Goal: Task Accomplishment & Management: Use online tool/utility

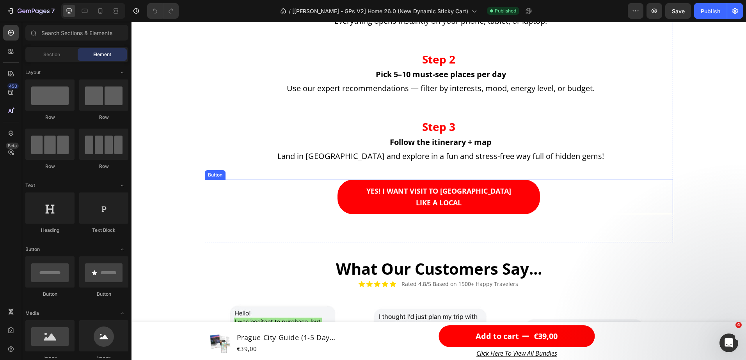
scroll to position [936, 0]
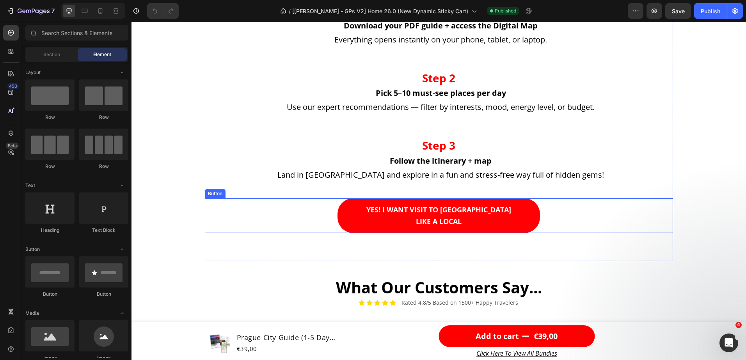
click at [359, 211] on link "YES! I WANT VISIT TO [GEOGRAPHIC_DATA] LIKE A LOCAL" at bounding box center [438, 216] width 202 height 35
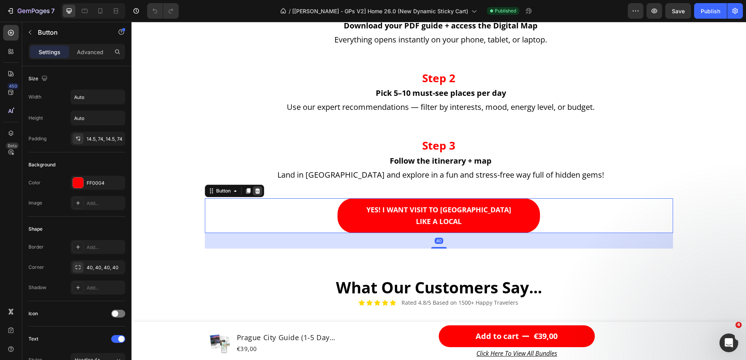
click at [255, 192] on icon at bounding box center [257, 190] width 5 height 5
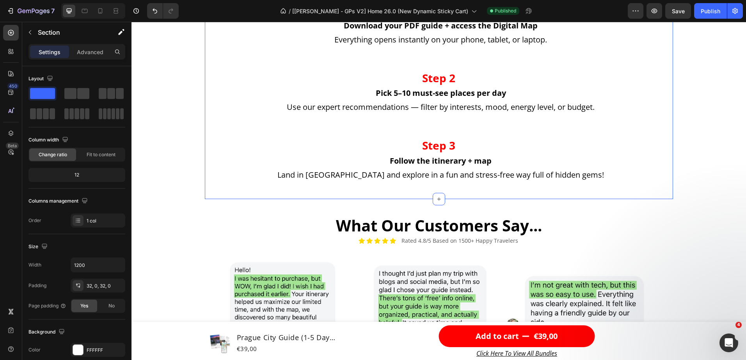
click at [403, 189] on div "How It Works? Heading Step 1 Heading Download your PDF guide + access the Digit…" at bounding box center [439, 76] width 468 height 246
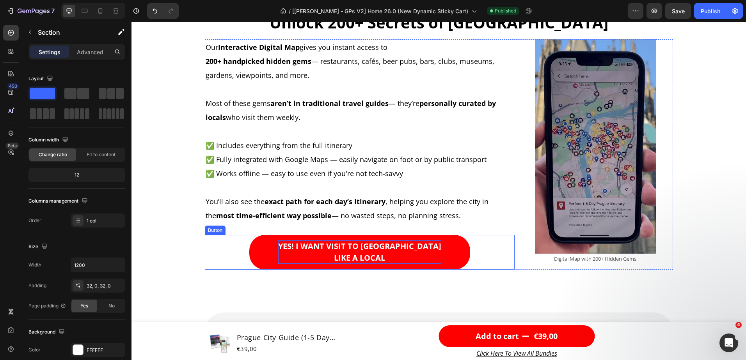
scroll to position [1521, 0]
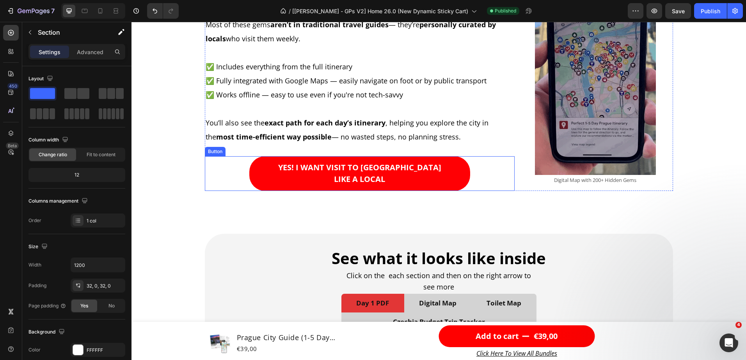
click at [281, 174] on link "YES! I WANT VISIT TO [GEOGRAPHIC_DATA] LIKE A LOCAL" at bounding box center [359, 173] width 221 height 35
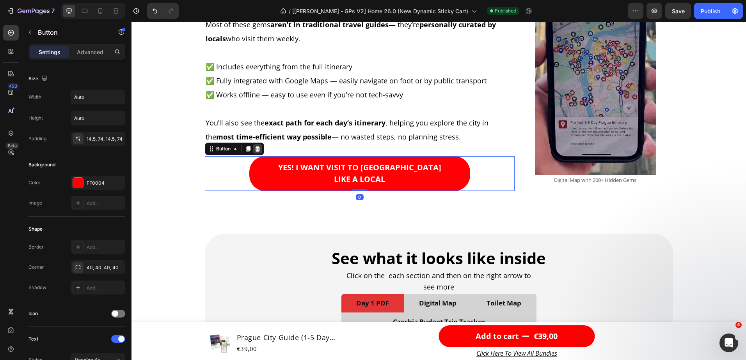
click at [255, 148] on icon at bounding box center [257, 148] width 5 height 5
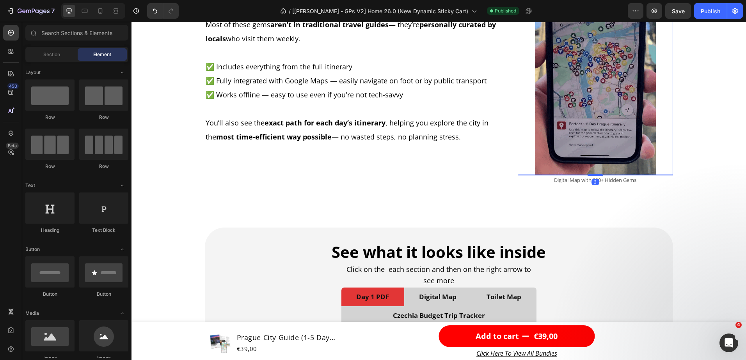
click at [572, 138] on img at bounding box center [595, 68] width 121 height 215
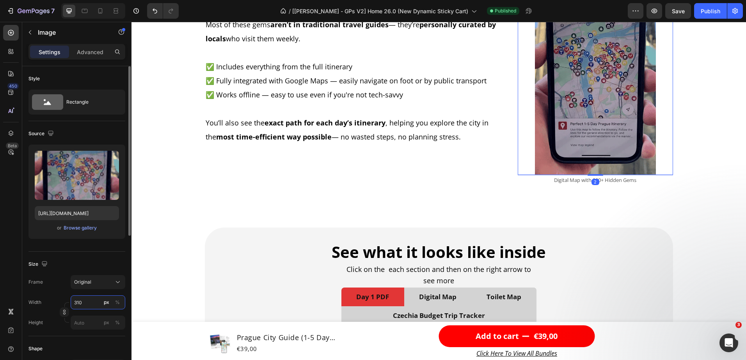
click at [92, 303] on input "310" at bounding box center [98, 303] width 55 height 14
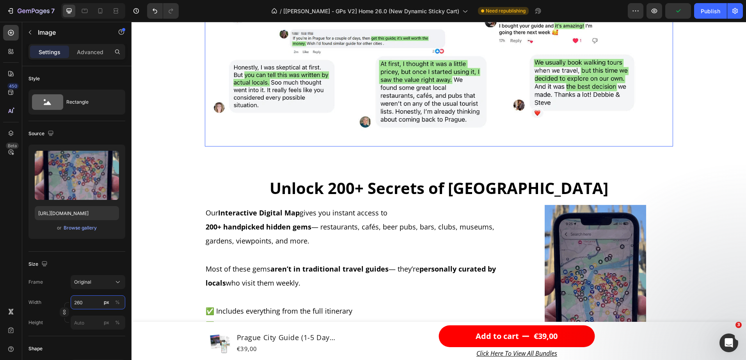
scroll to position [1365, 0]
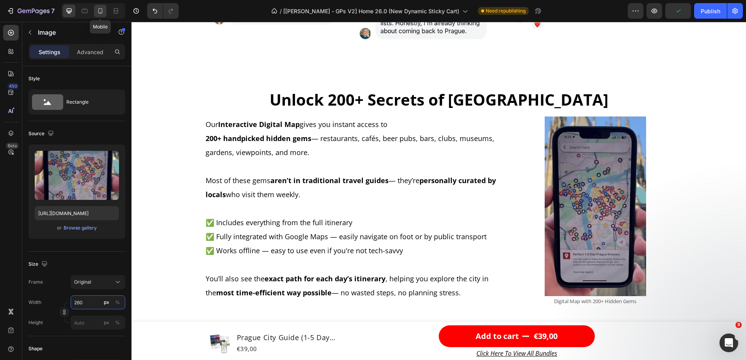
type input "260"
click at [99, 9] on icon at bounding box center [100, 11] width 8 height 8
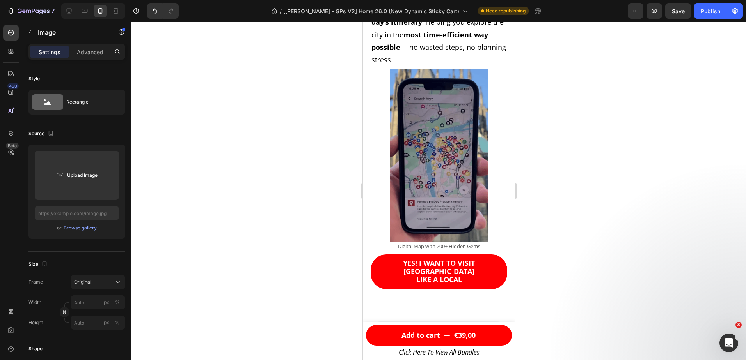
scroll to position [1500, 0]
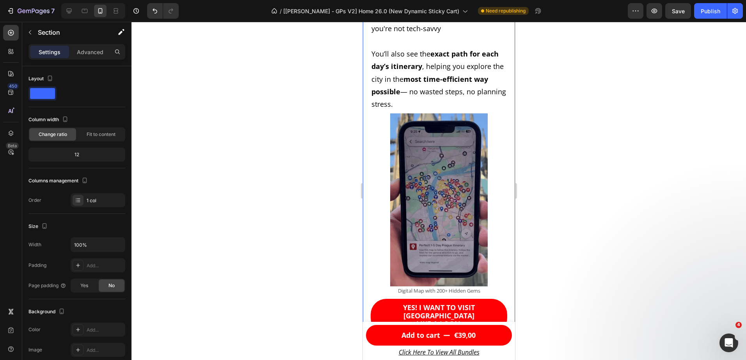
click at [406, 174] on div "Unlock 200+ Secrets of Prague Heading 0 Our Interactive Digital Map gives you i…" at bounding box center [438, 28] width 152 height 637
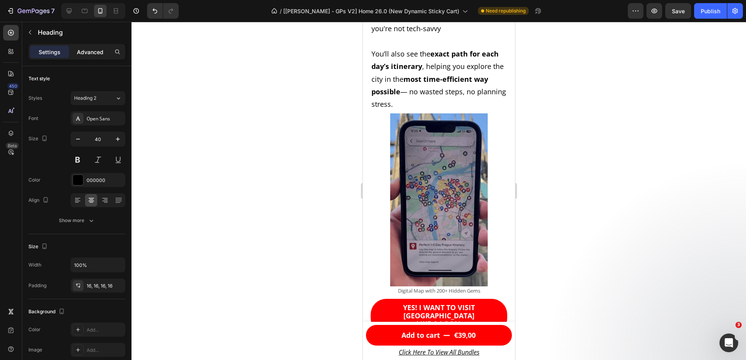
click at [94, 54] on p "Advanced" at bounding box center [90, 52] width 27 height 8
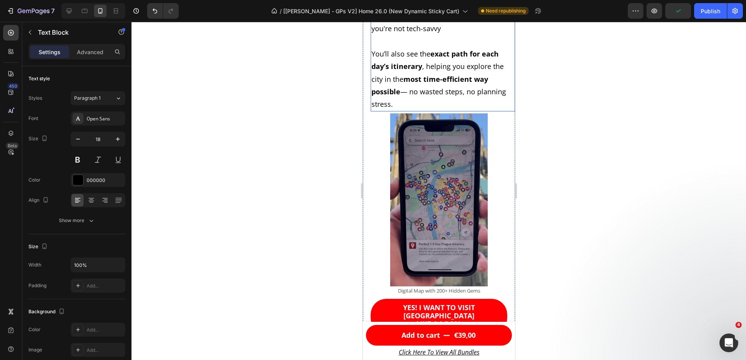
click at [87, 54] on p "Advanced" at bounding box center [90, 52] width 27 height 8
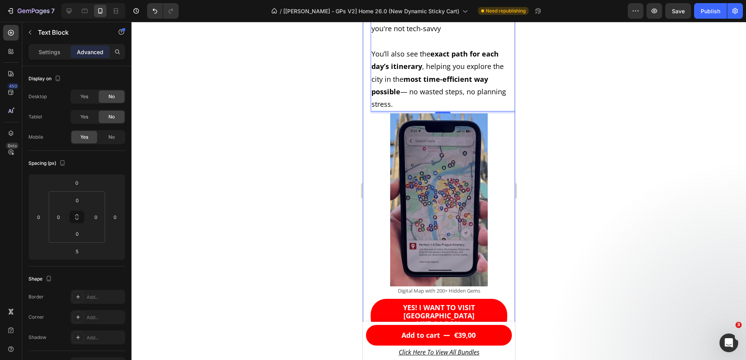
click at [368, 191] on div "Our Interactive Digital Map gives you instant access to 200+ handpicked hidden …" at bounding box center [438, 82] width 152 height 527
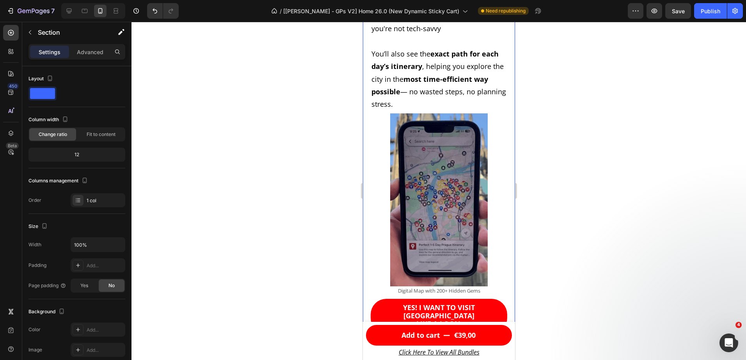
click at [440, 170] on div "Unlock 200+ Secrets of Prague Heading Our Interactive Digital Map gives you ins…" at bounding box center [438, 28] width 152 height 637
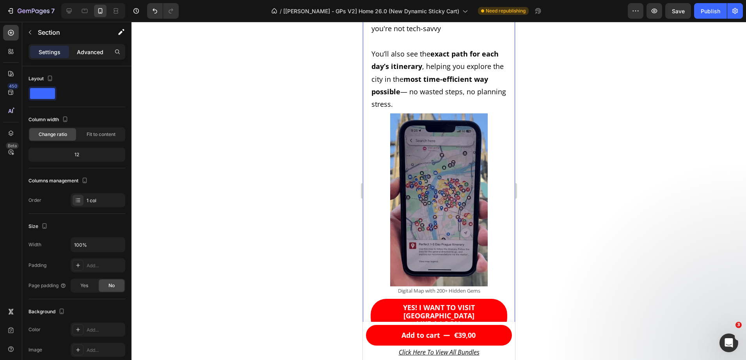
click at [94, 50] on p "Advanced" at bounding box center [90, 52] width 27 height 8
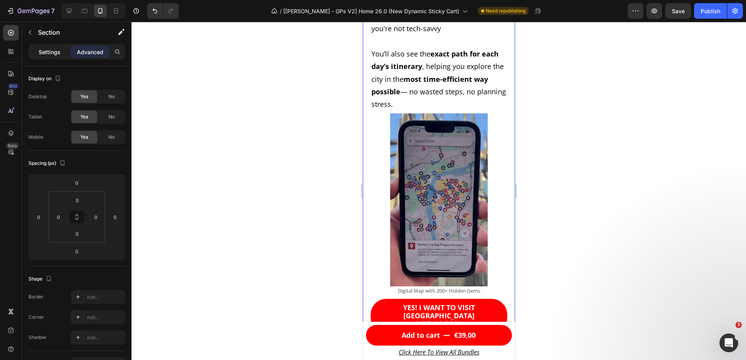
click at [46, 55] on p "Settings" at bounding box center [50, 52] width 22 height 8
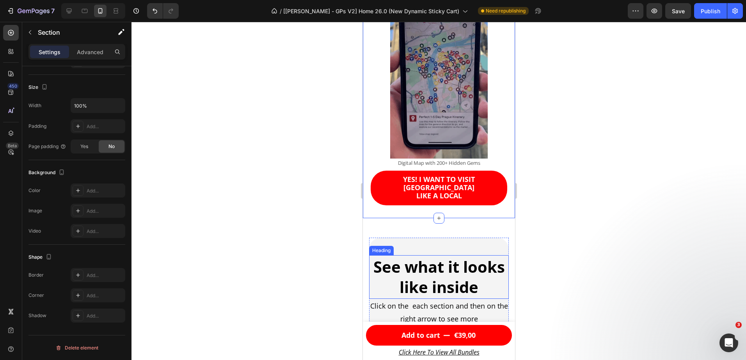
scroll to position [2007, 0]
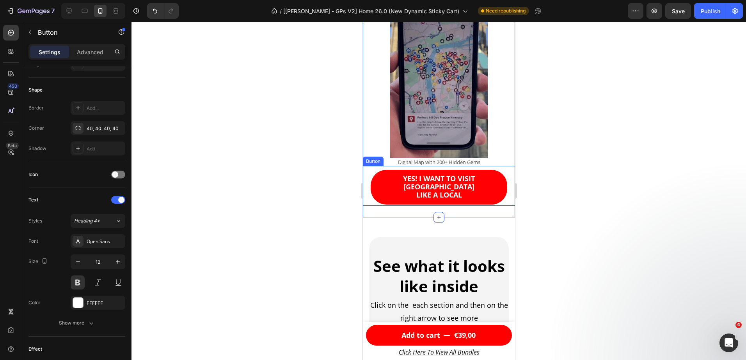
click at [486, 174] on link "YES! I WANT TO VISIT [GEOGRAPHIC_DATA] LIKE A LOCAL" at bounding box center [438, 187] width 137 height 35
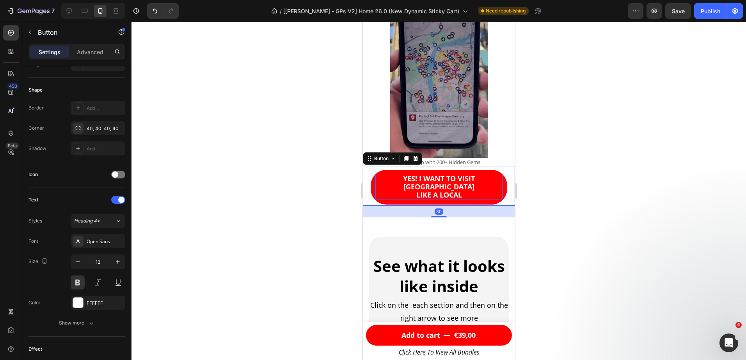
scroll to position [0, 0]
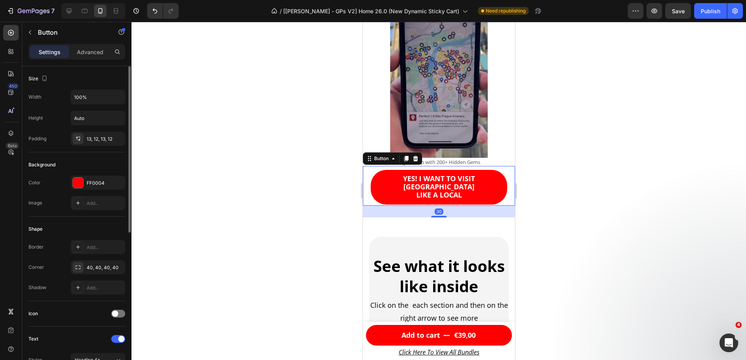
click at [415, 156] on icon at bounding box center [415, 158] width 5 height 5
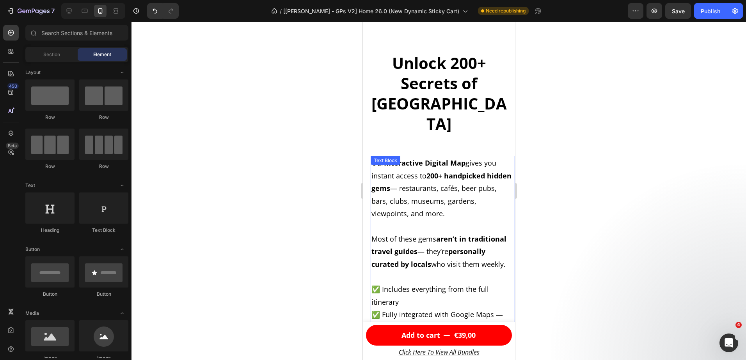
scroll to position [1539, 0]
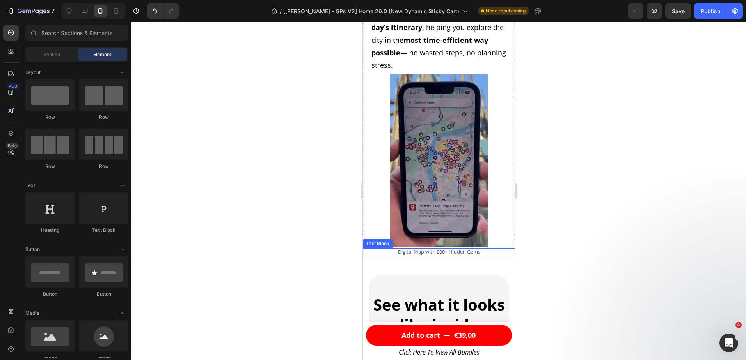
click at [499, 249] on p "Digital Map with 200+ Hidden Gems" at bounding box center [438, 252] width 151 height 6
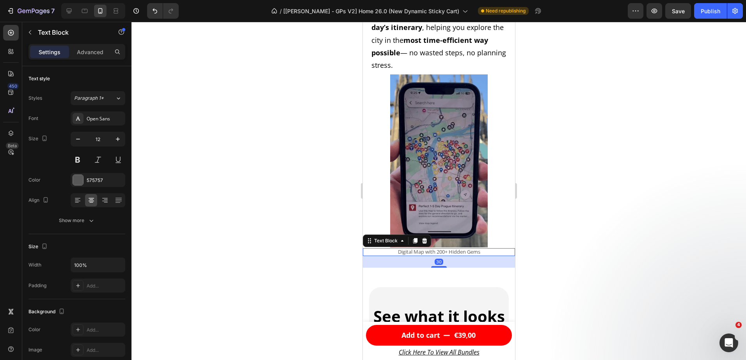
drag, startPoint x: 441, startPoint y: 236, endPoint x: 450, endPoint y: 246, distance: 13.8
click at [441, 266] on div at bounding box center [439, 267] width 16 height 2
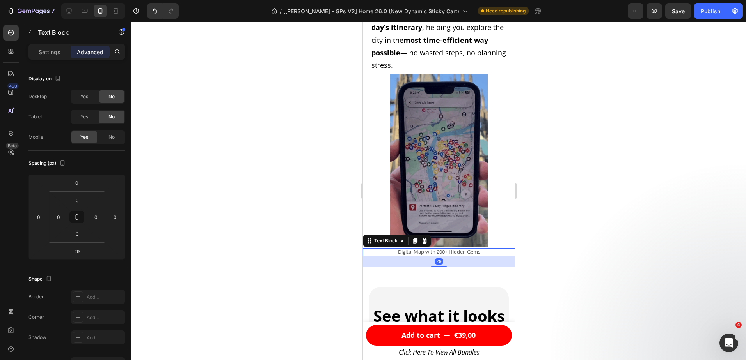
click at [559, 254] on div at bounding box center [438, 191] width 614 height 339
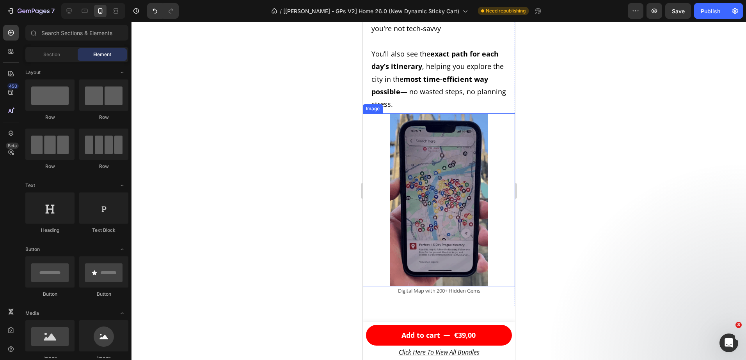
scroll to position [1578, 0]
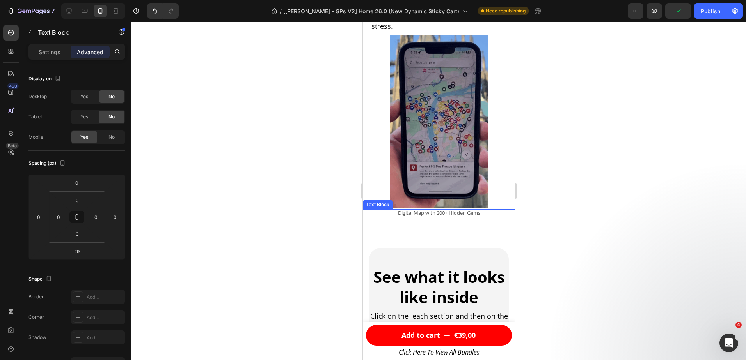
click at [500, 210] on p "Digital Map with 200+ Hidden Gems" at bounding box center [438, 213] width 151 height 6
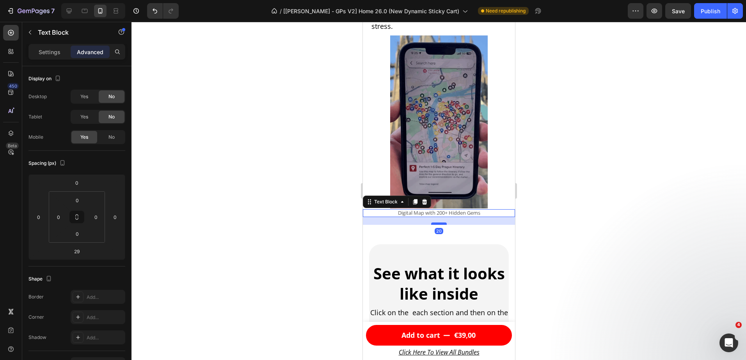
drag, startPoint x: 434, startPoint y: 207, endPoint x: 443, endPoint y: 204, distance: 8.9
click at [443, 223] on div at bounding box center [439, 224] width 16 height 2
type input "20"
click at [601, 237] on div at bounding box center [438, 191] width 614 height 339
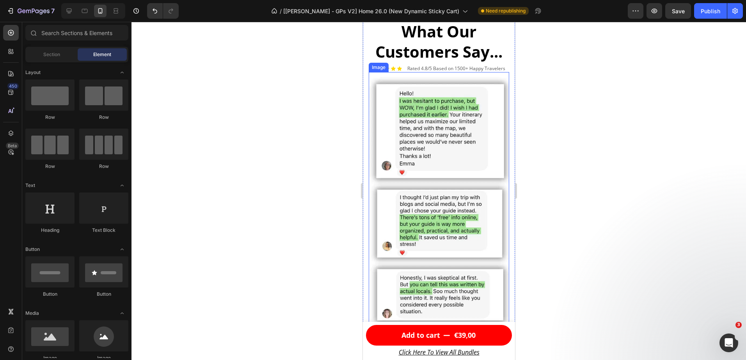
scroll to position [1110, 0]
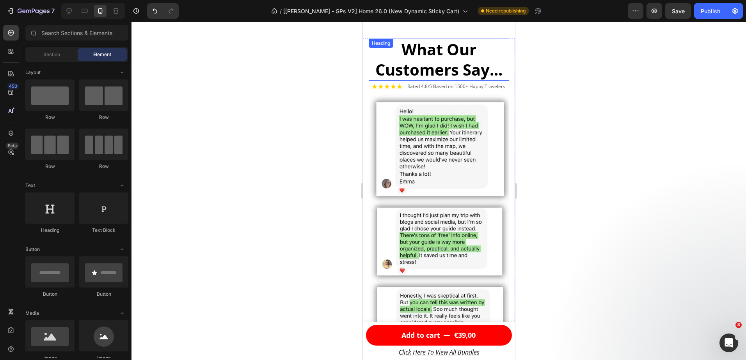
click at [448, 70] on span "What Our Customers Say..." at bounding box center [438, 60] width 127 height 42
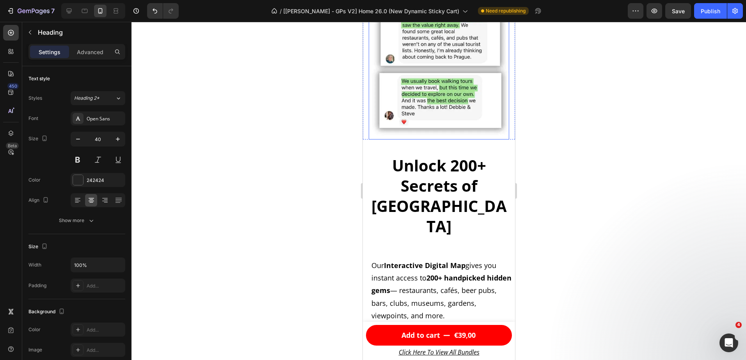
scroll to position [1539, 0]
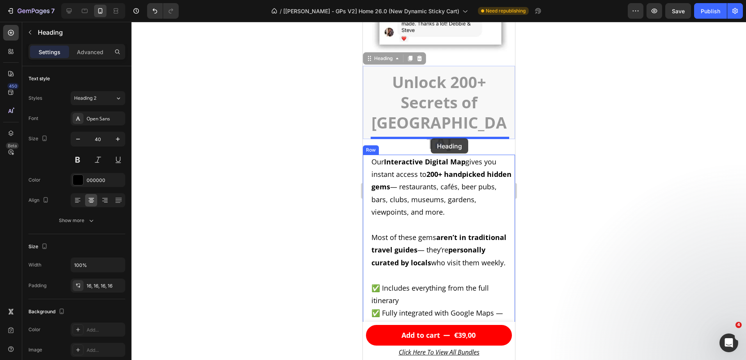
drag, startPoint x: 441, startPoint y: 90, endPoint x: 430, endPoint y: 138, distance: 49.3
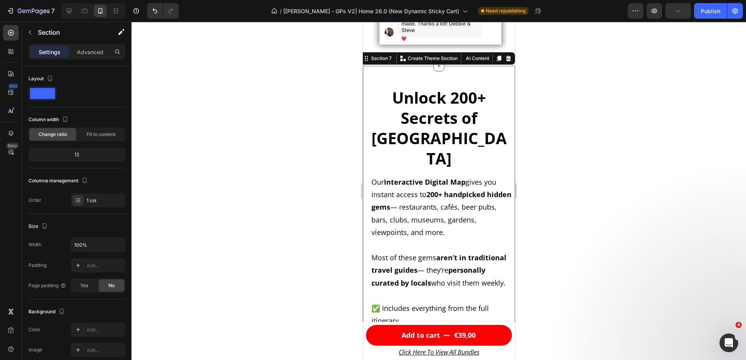
click at [450, 66] on div "Our Interactive Digital Map gives you instant access to 200+ handpicked hidden …" at bounding box center [438, 362] width 152 height 593
click at [86, 53] on p "Advanced" at bounding box center [90, 52] width 27 height 8
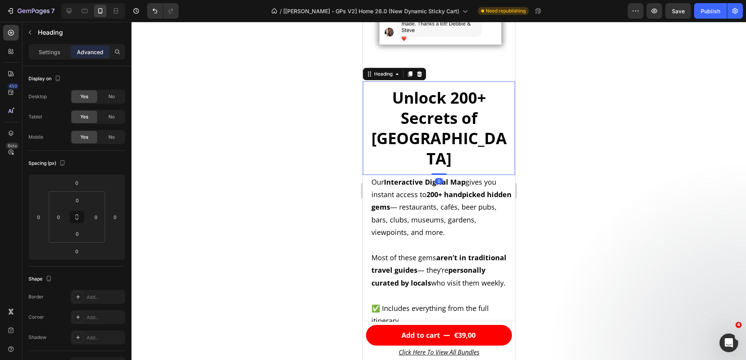
drag, startPoint x: 463, startPoint y: 103, endPoint x: 723, endPoint y: 151, distance: 264.1
click at [463, 103] on strong "Unlock 200+ Secrets of [GEOGRAPHIC_DATA]" at bounding box center [438, 128] width 135 height 82
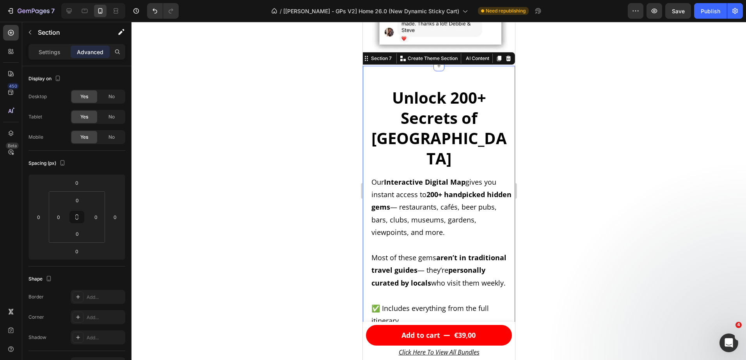
click at [457, 66] on div "Our Interactive Digital Map gives you instant access to 200+ handpicked hidden …" at bounding box center [438, 362] width 152 height 593
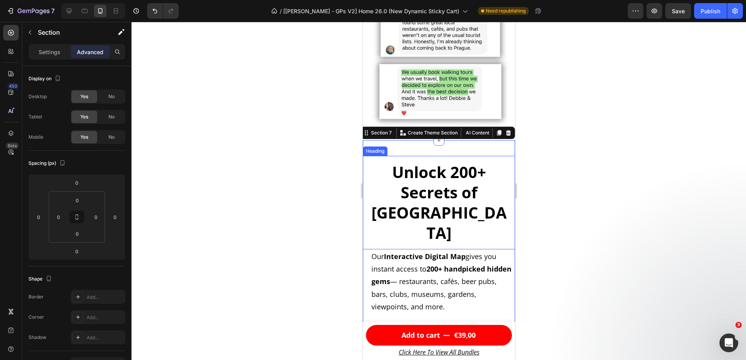
scroll to position [1461, 0]
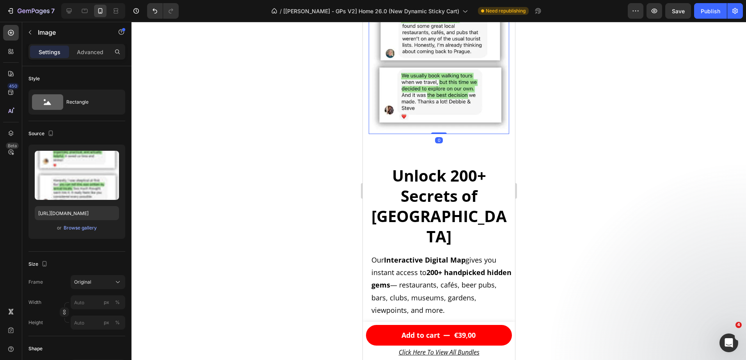
click at [443, 124] on div "What Our Customers Say... Heading Icon Icon Icon Icon Icon Icon List Rated 4.8/…" at bounding box center [438, 364] width 152 height 3574
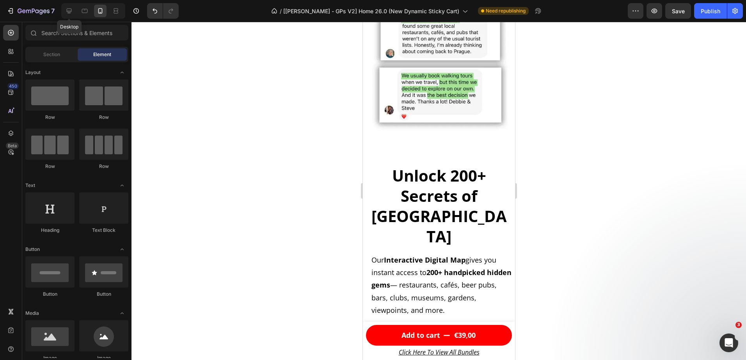
click at [62, 13] on div "Desktop" at bounding box center [93, 11] width 64 height 16
click at [68, 14] on icon at bounding box center [69, 11] width 8 height 8
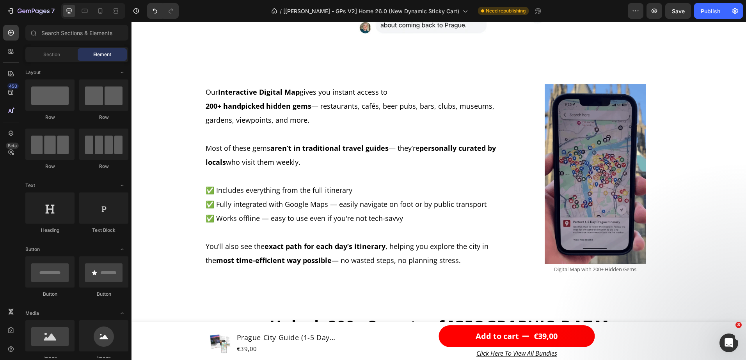
scroll to position [1401, 0]
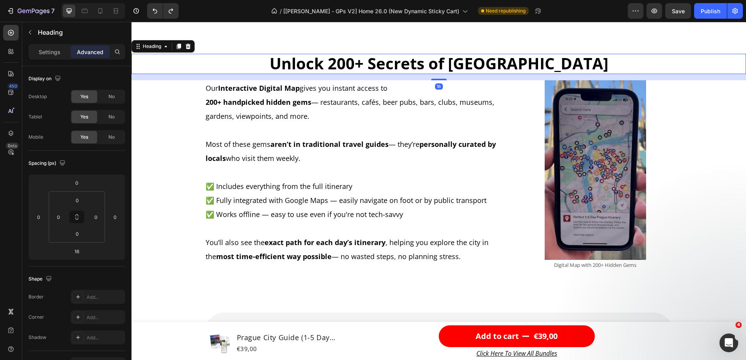
click at [381, 62] on strong "Unlock 200+ Secrets of [GEOGRAPHIC_DATA]" at bounding box center [438, 63] width 339 height 21
click at [99, 12] on icon at bounding box center [100, 11] width 8 height 8
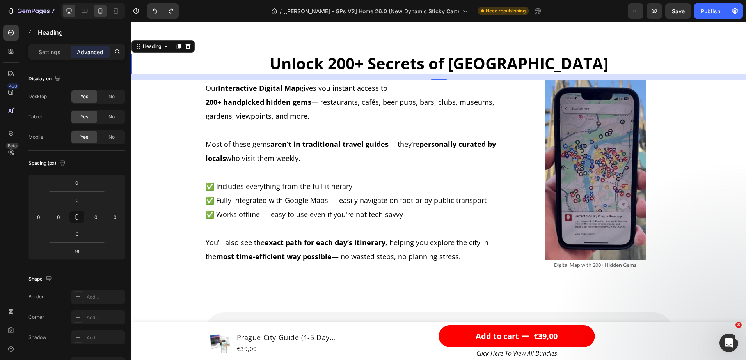
type input "0"
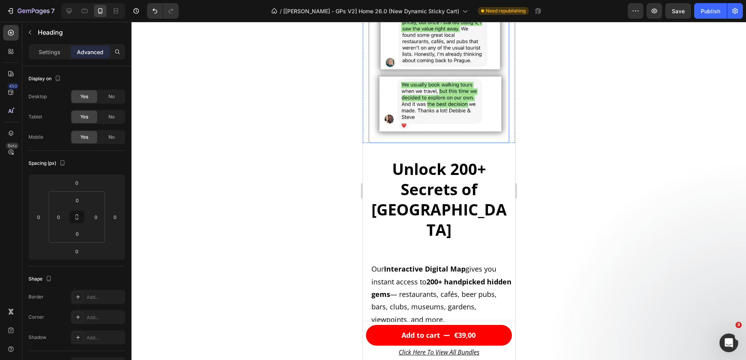
scroll to position [1506, 0]
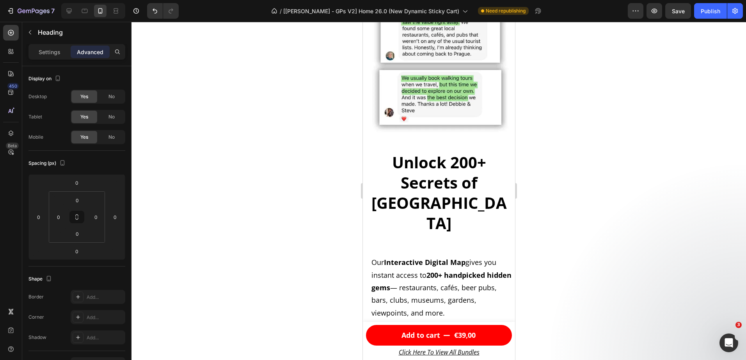
click at [318, 186] on div at bounding box center [438, 191] width 614 height 339
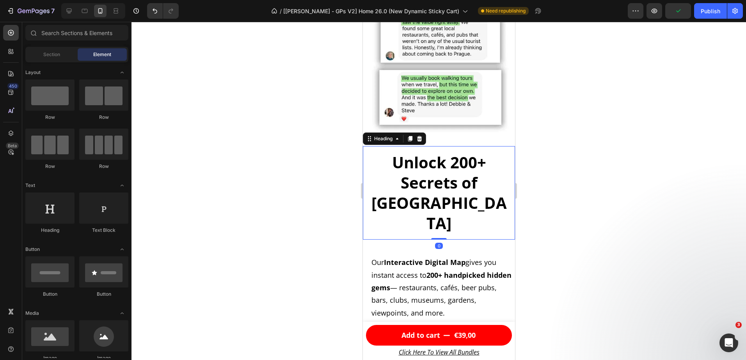
click at [444, 199] on h2 "⁠⁠⁠⁠⁠⁠⁠ Unlock 200+ Secrets of [GEOGRAPHIC_DATA]" at bounding box center [438, 193] width 152 height 94
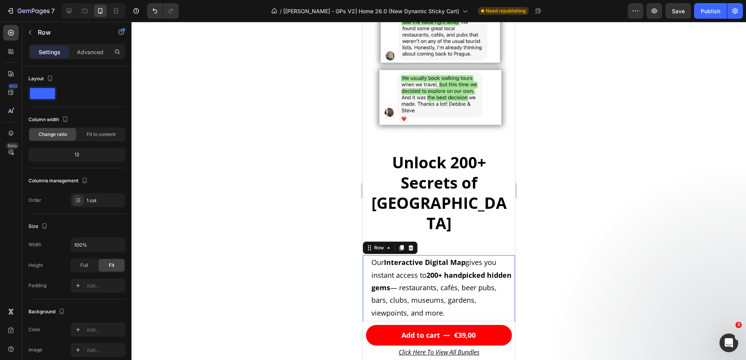
click at [7, 133] on div at bounding box center [11, 134] width 16 height 16
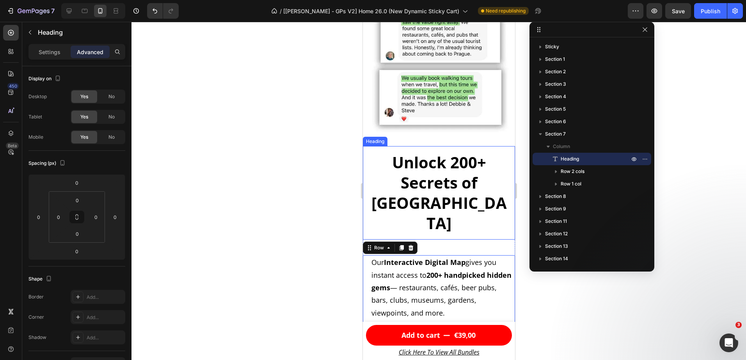
click at [377, 182] on p "⁠⁠⁠⁠⁠⁠⁠ Unlock 200+ Secrets of [GEOGRAPHIC_DATA]" at bounding box center [439, 192] width 140 height 81
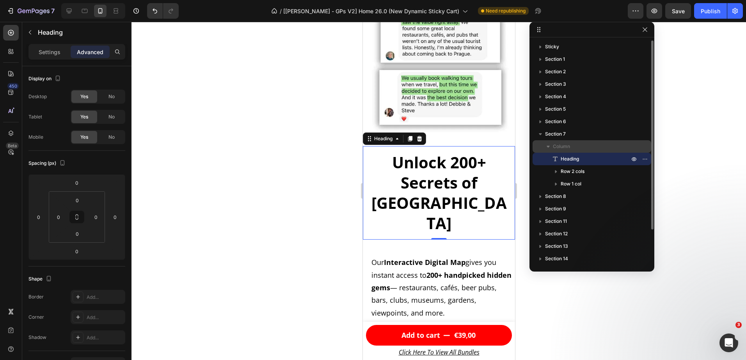
click at [597, 144] on p "Column" at bounding box center [592, 147] width 78 height 8
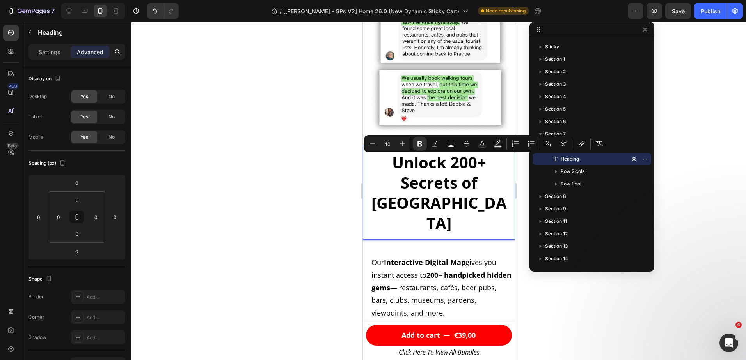
drag, startPoint x: 436, startPoint y: 176, endPoint x: 436, endPoint y: 188, distance: 11.3
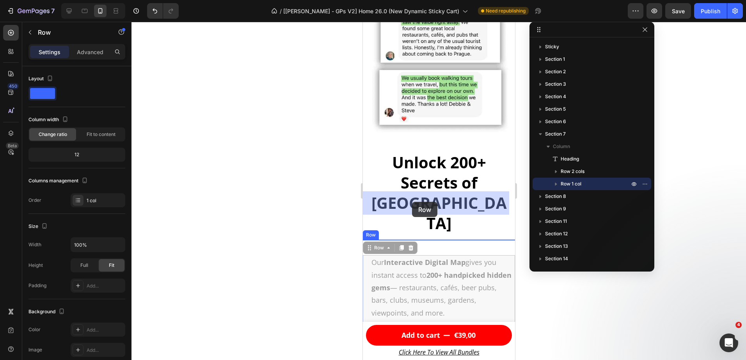
drag, startPoint x: 366, startPoint y: 225, endPoint x: 411, endPoint y: 202, distance: 50.9
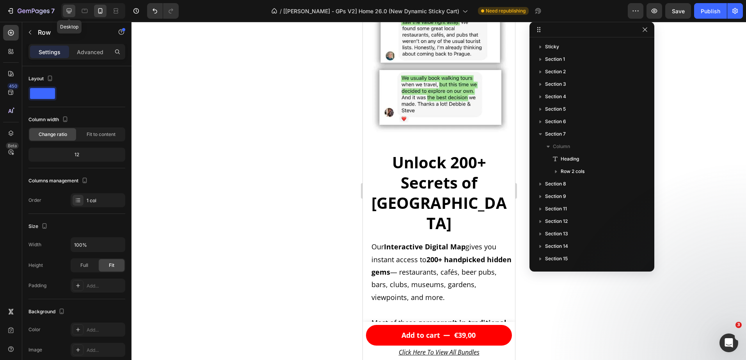
click at [66, 5] on div at bounding box center [69, 11] width 12 height 12
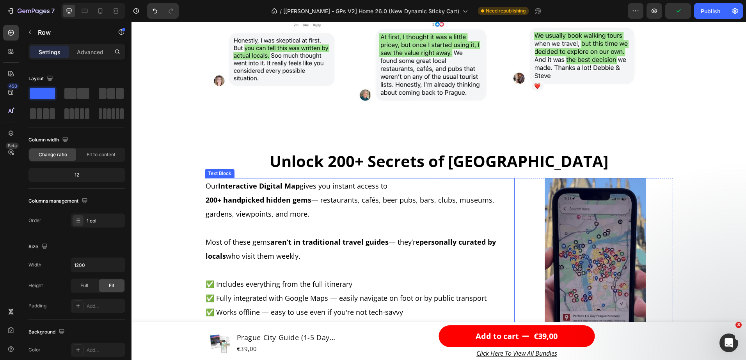
scroll to position [1388, 0]
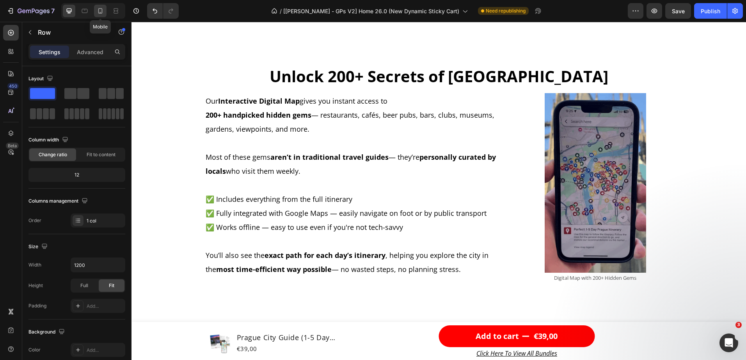
click at [97, 11] on icon at bounding box center [100, 11] width 8 height 8
type input "100%"
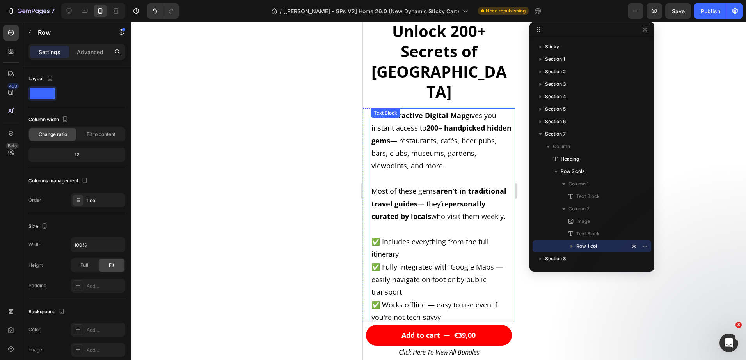
click at [293, 94] on div at bounding box center [438, 191] width 614 height 339
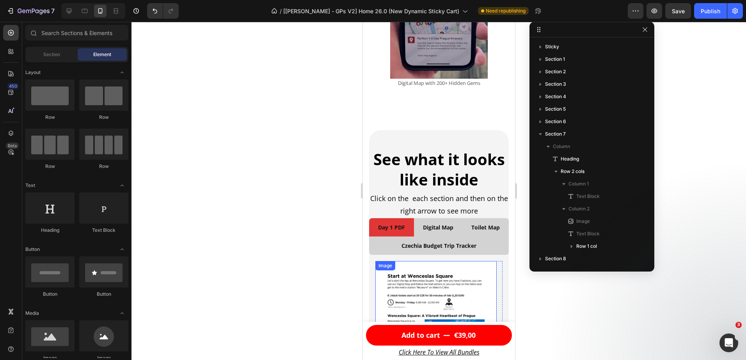
scroll to position [1790, 0]
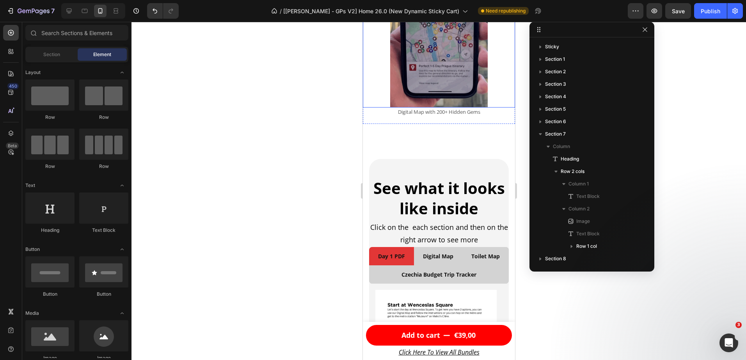
click at [457, 67] on img at bounding box center [439, 20] width 98 height 173
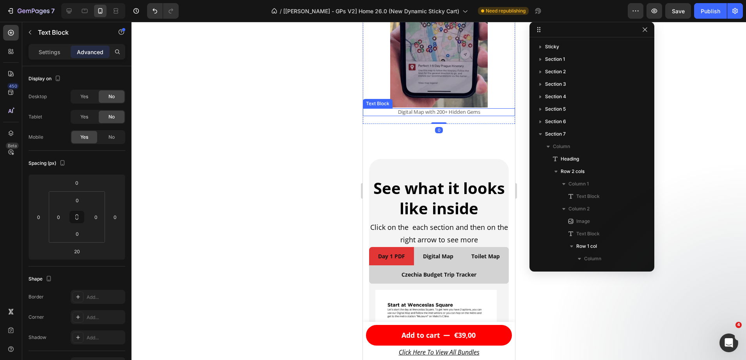
click at [485, 109] on p "Digital Map with 200+ Hidden Gems" at bounding box center [438, 112] width 151 height 6
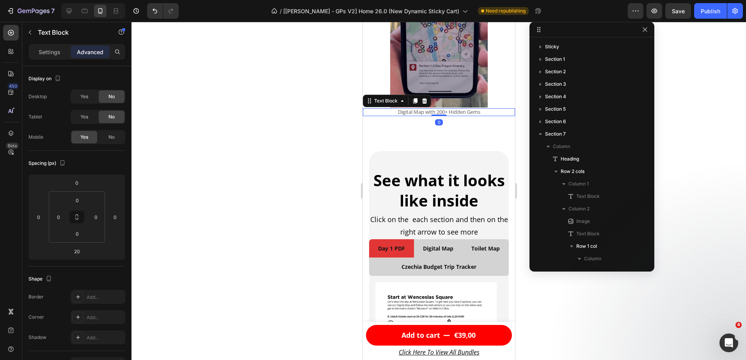
drag, startPoint x: 438, startPoint y: 103, endPoint x: 447, endPoint y: 86, distance: 19.4
type input "0"
click at [495, 81] on div at bounding box center [438, 20] width 152 height 173
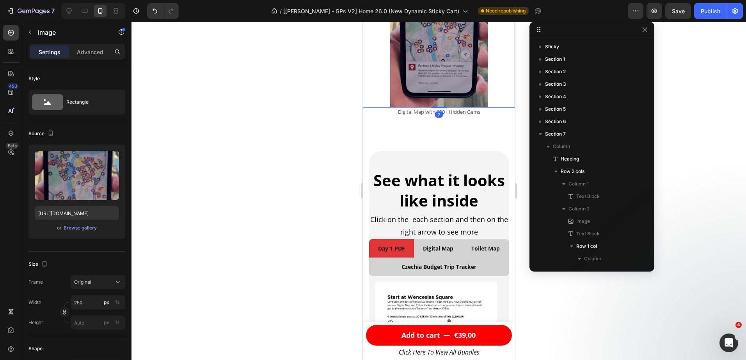
click at [367, 109] on p "Digital Map with 200+ Hidden Gems" at bounding box center [438, 112] width 151 height 6
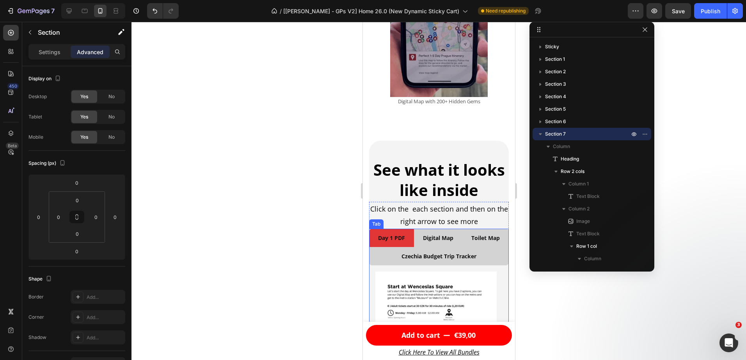
scroll to position [1751, 0]
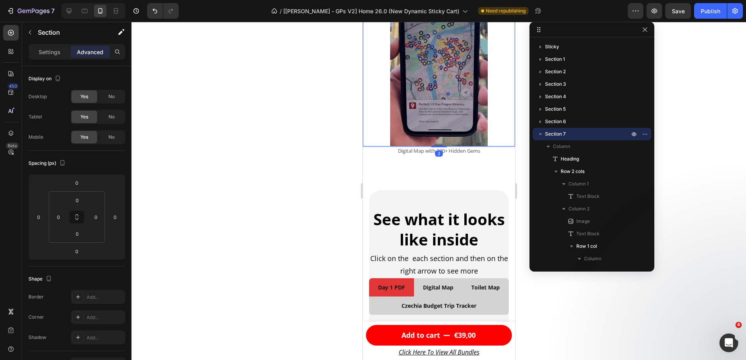
click at [499, 110] on div at bounding box center [438, 59] width 152 height 173
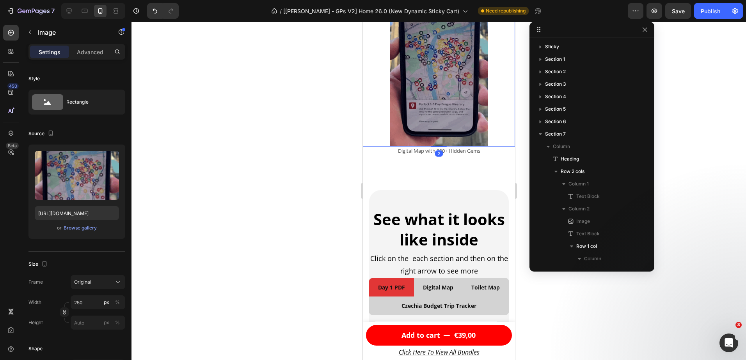
click at [380, 108] on div at bounding box center [438, 59] width 152 height 173
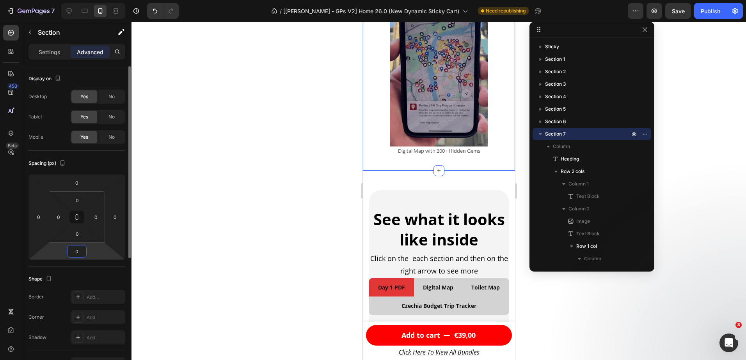
click at [72, 253] on input "0" at bounding box center [77, 252] width 16 height 12
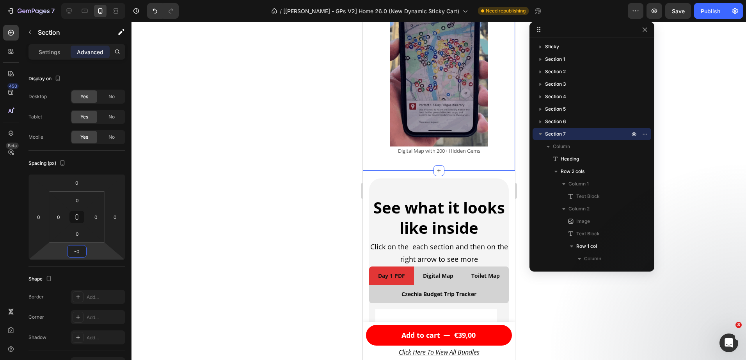
type input "-40"
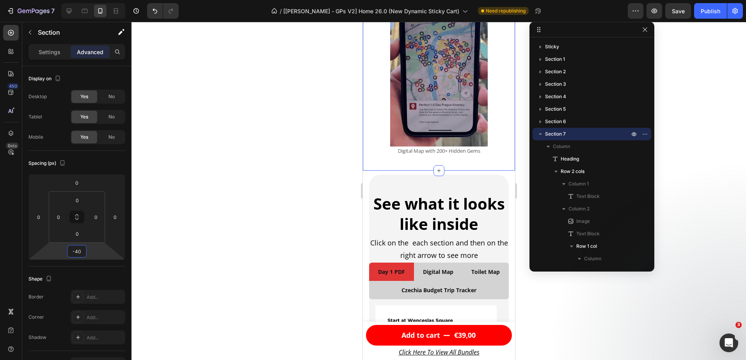
click at [225, 213] on div at bounding box center [438, 191] width 614 height 339
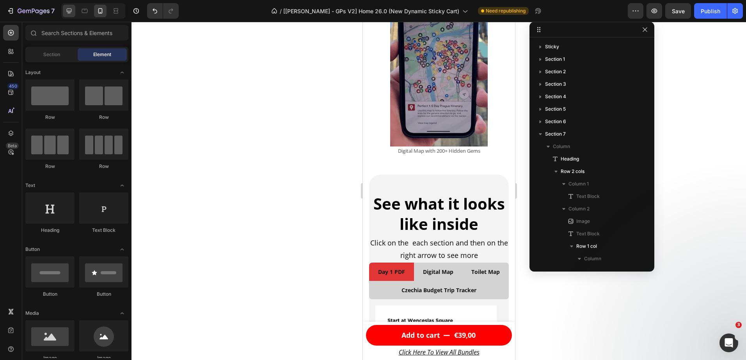
click at [71, 12] on icon at bounding box center [69, 11] width 8 height 8
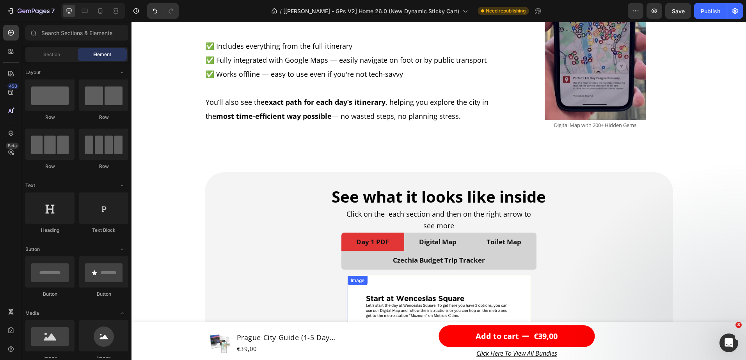
scroll to position [1415, 0]
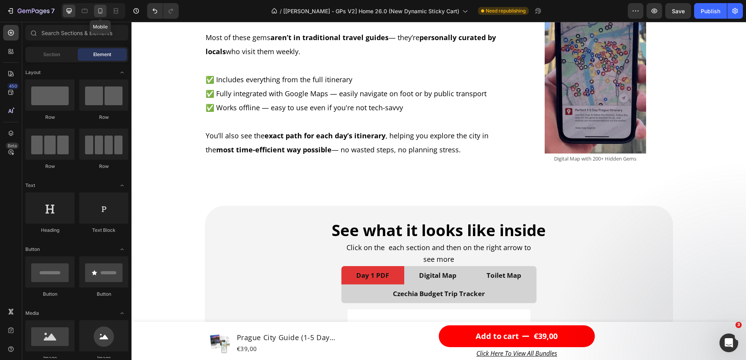
click at [101, 14] on icon at bounding box center [100, 11] width 8 height 8
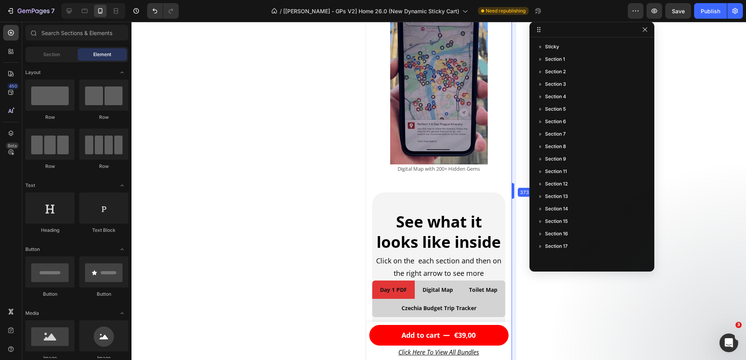
drag, startPoint x: 518, startPoint y: 183, endPoint x: 510, endPoint y: 177, distance: 10.3
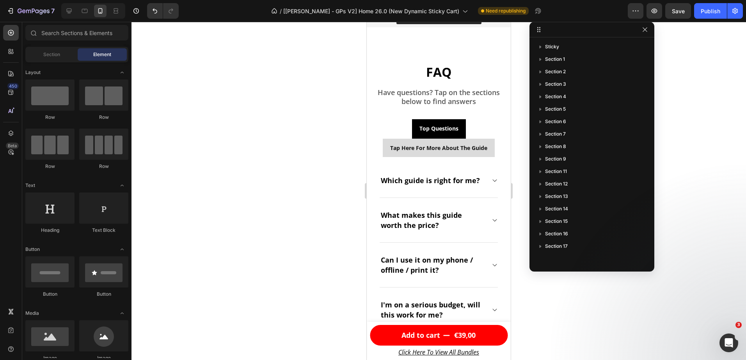
scroll to position [4697, 0]
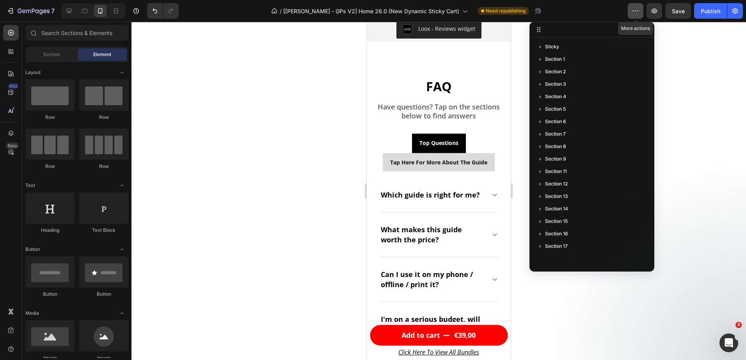
click at [635, 9] on icon "button" at bounding box center [635, 11] width 8 height 8
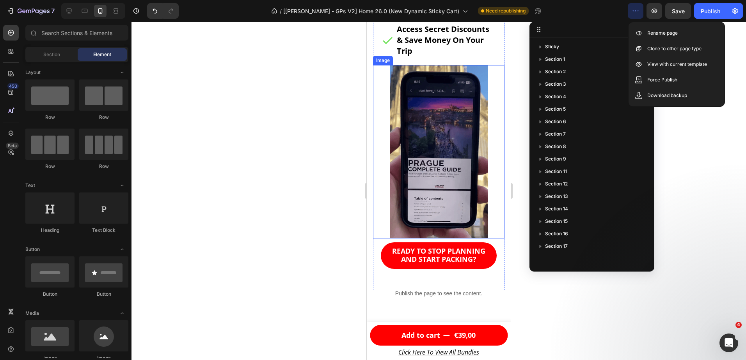
scroll to position [5812, 0]
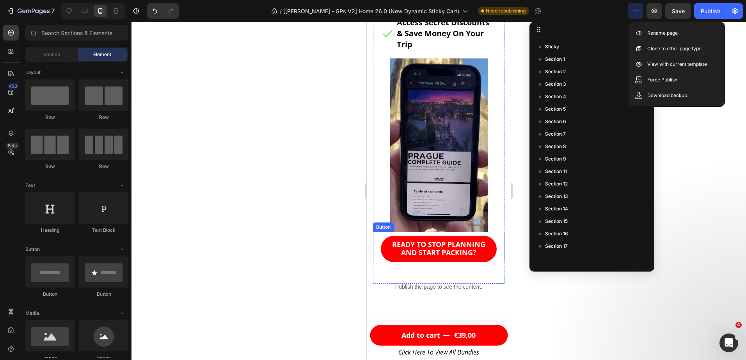
click at [486, 236] on link "READY TO STOP PLANNING AND START PACKING?" at bounding box center [439, 249] width 116 height 27
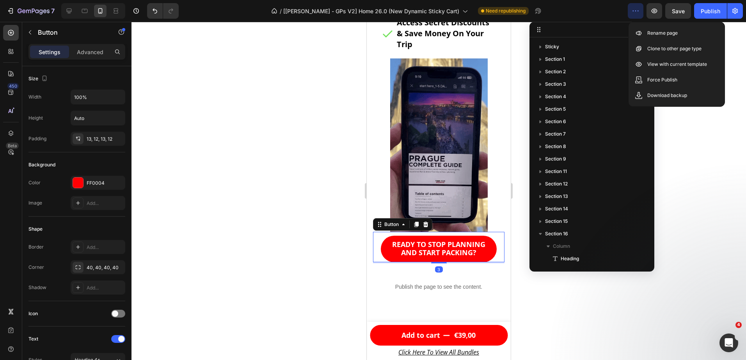
click at [426, 222] on icon at bounding box center [425, 224] width 5 height 5
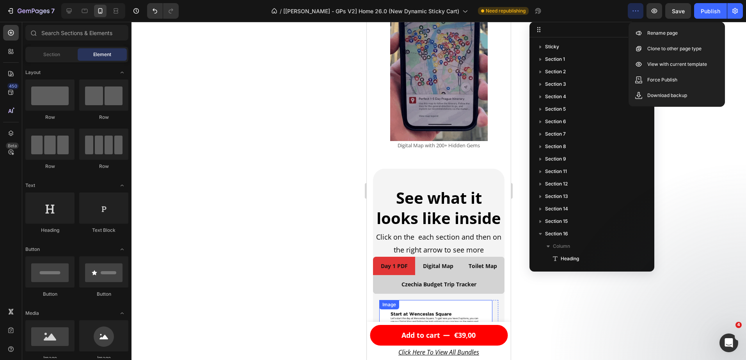
scroll to position [2014, 0]
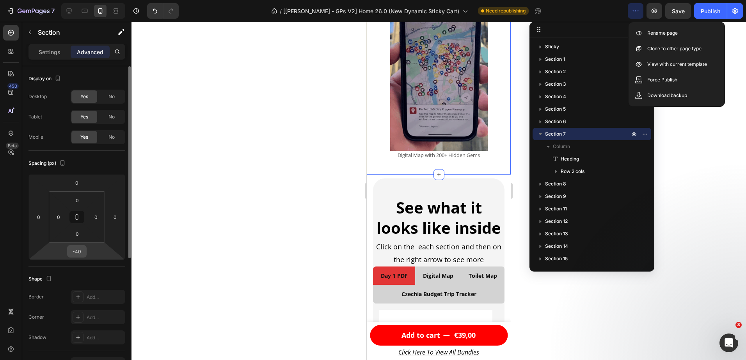
click at [76, 254] on input "-40" at bounding box center [77, 252] width 16 height 12
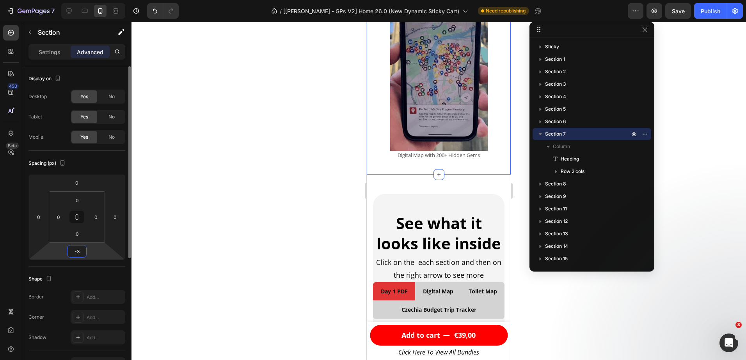
type input "-30"
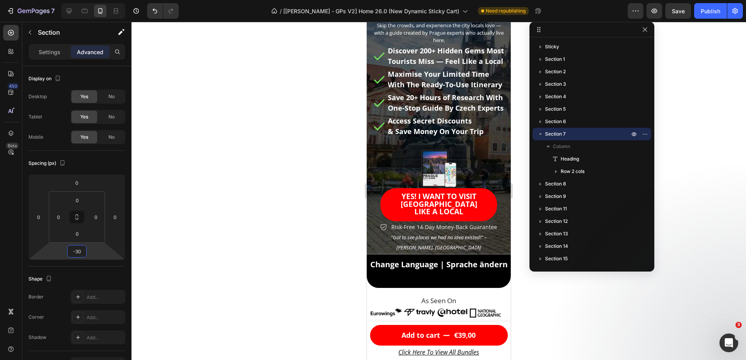
scroll to position [64, 0]
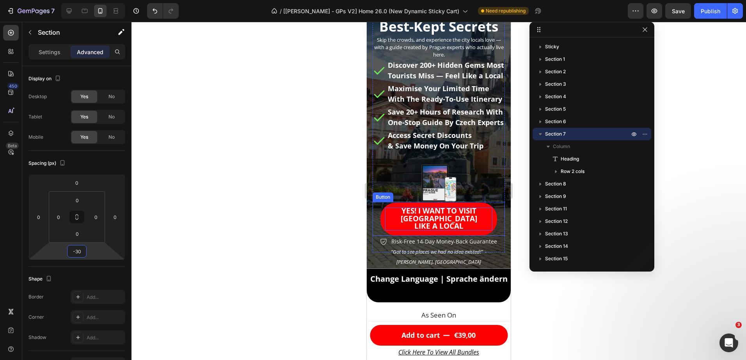
click at [413, 231] on p "YES! I WANT TO VISIT [GEOGRAPHIC_DATA] LIKE A LOCAL" at bounding box center [438, 219] width 107 height 23
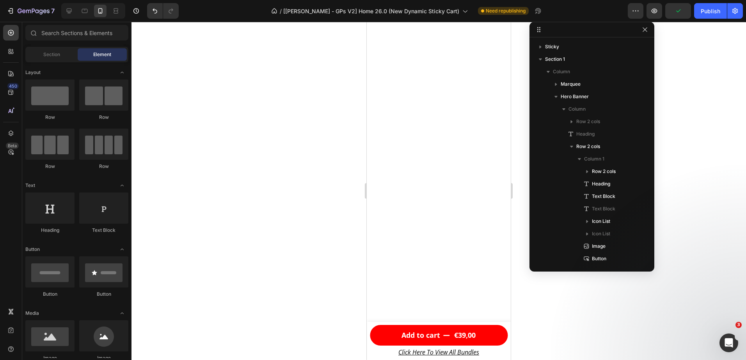
scroll to position [0, 0]
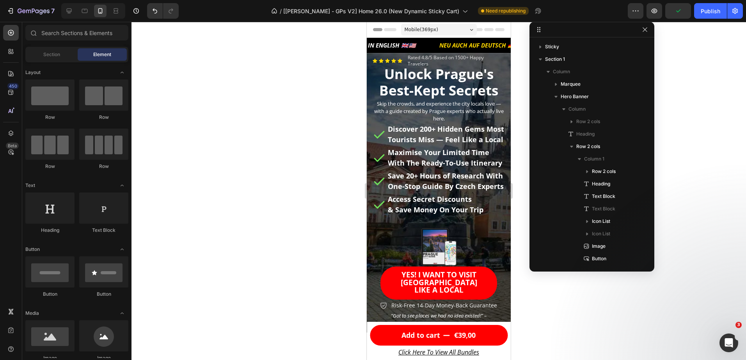
click at [437, 28] on div "Mobile ( 369 px)" at bounding box center [439, 30] width 76 height 12
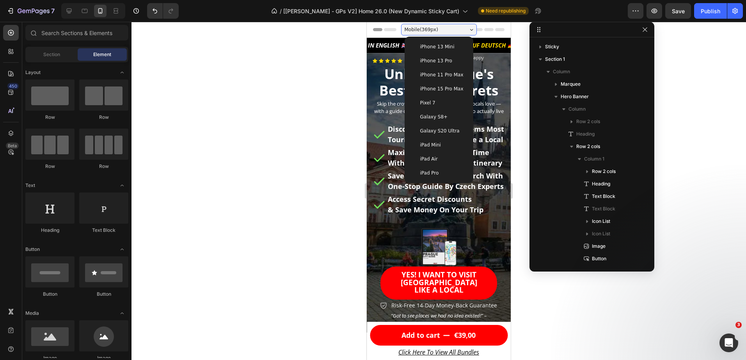
click at [433, 47] on span "iPhone 13 Mini" at bounding box center [437, 47] width 34 height 8
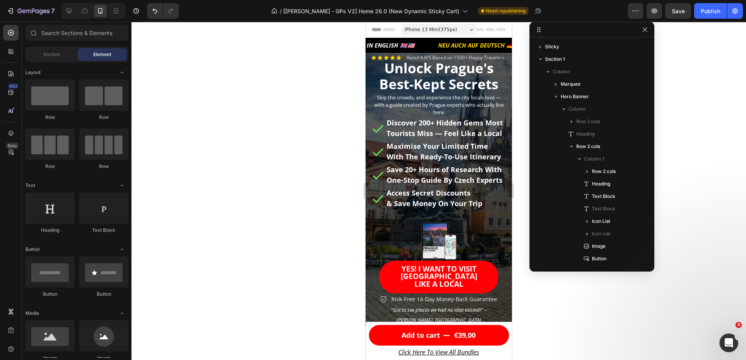
click at [441, 32] on span "iPhone 13 Mini ( 375 px)" at bounding box center [430, 30] width 53 height 8
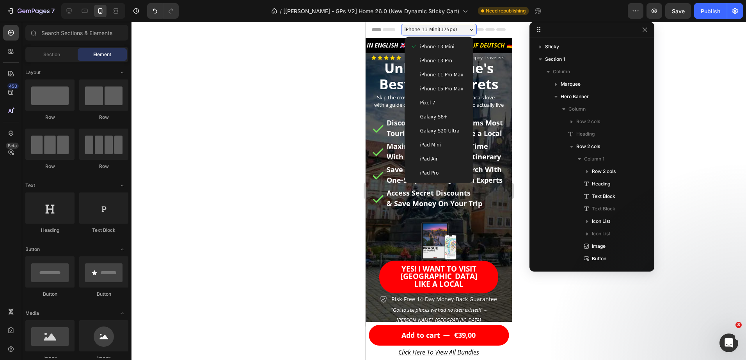
click at [436, 56] on div "iPhone 13 Pro" at bounding box center [439, 61] width 62 height 14
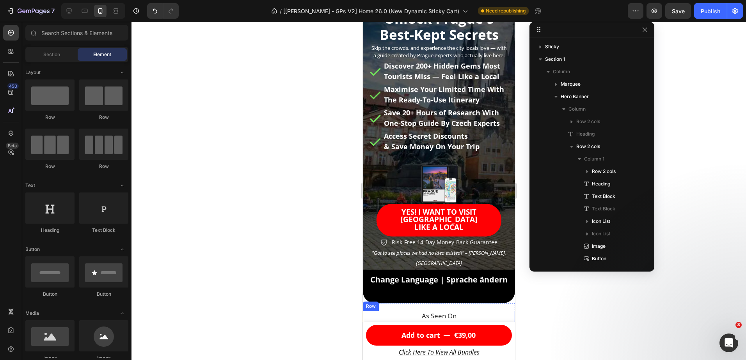
scroll to position [39, 0]
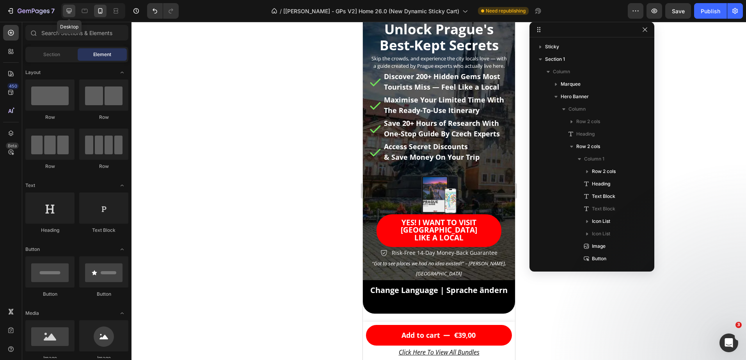
click at [69, 14] on icon at bounding box center [69, 11] width 8 height 8
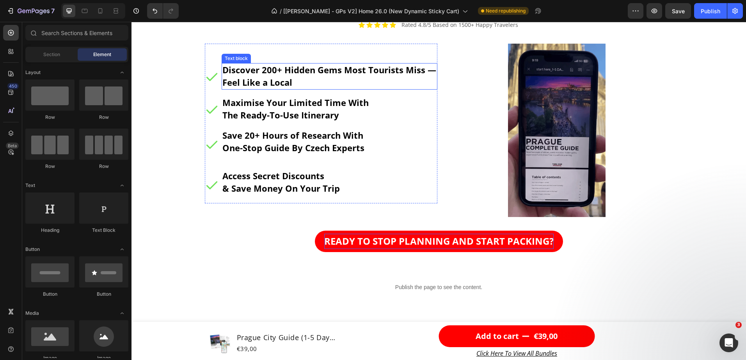
scroll to position [4236, 0]
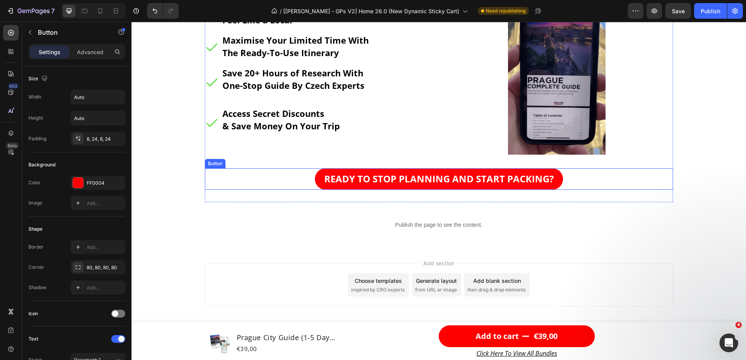
click at [315, 179] on link "READY TO STOP PLANNING AND START PACKING?" at bounding box center [439, 179] width 248 height 22
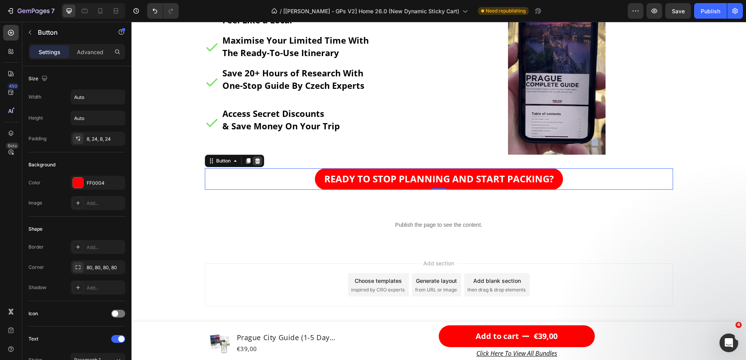
click at [255, 159] on icon at bounding box center [257, 160] width 5 height 5
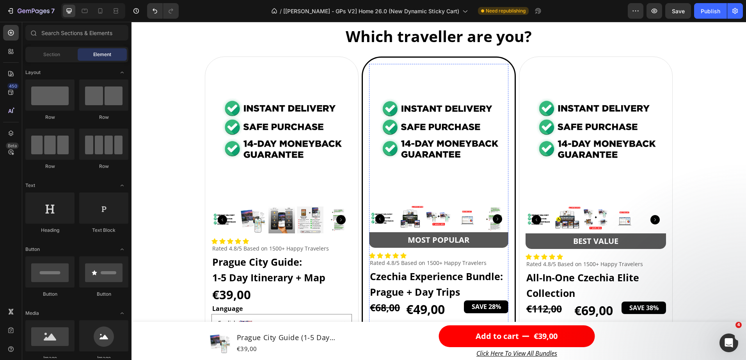
scroll to position [2218, 0]
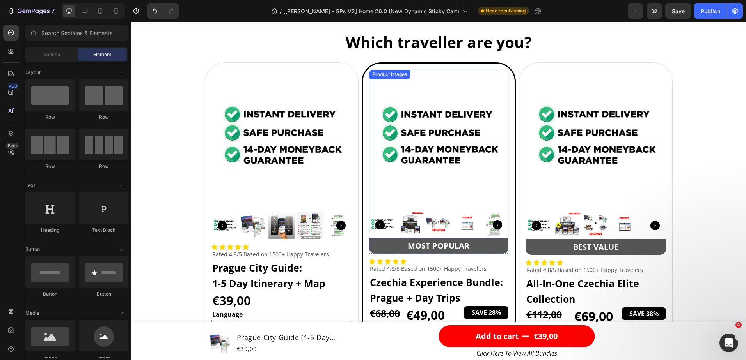
click at [410, 227] on img at bounding box center [410, 225] width 26 height 26
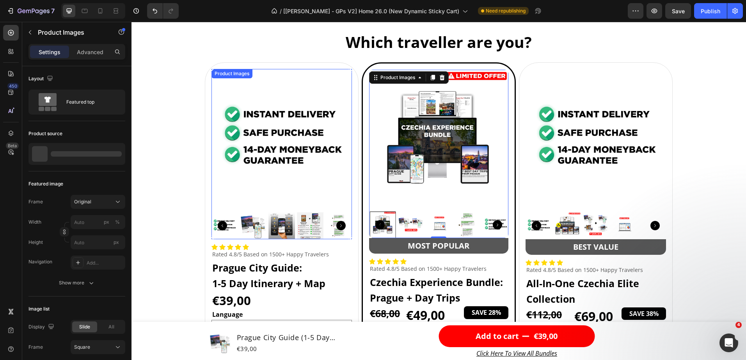
click at [242, 222] on img at bounding box center [253, 226] width 27 height 27
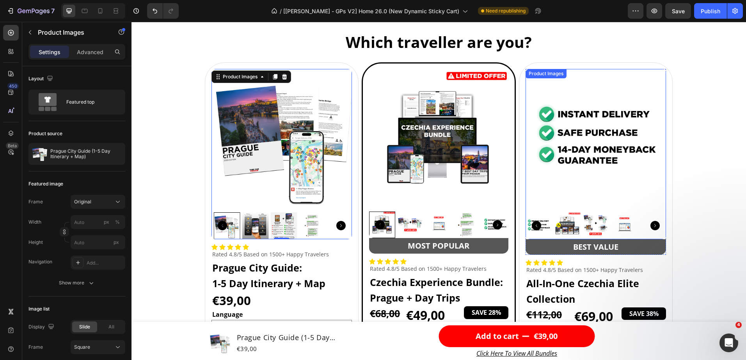
click at [565, 222] on img at bounding box center [567, 226] width 27 height 27
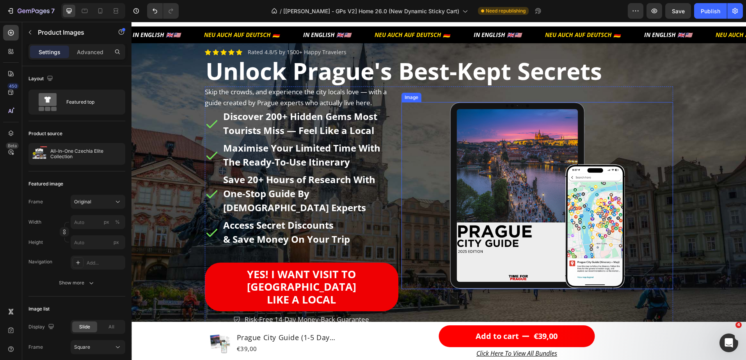
scroll to position [0, 0]
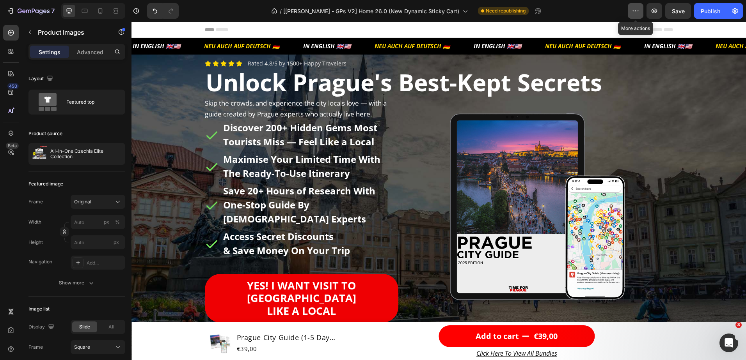
click at [637, 13] on icon "button" at bounding box center [635, 11] width 8 height 8
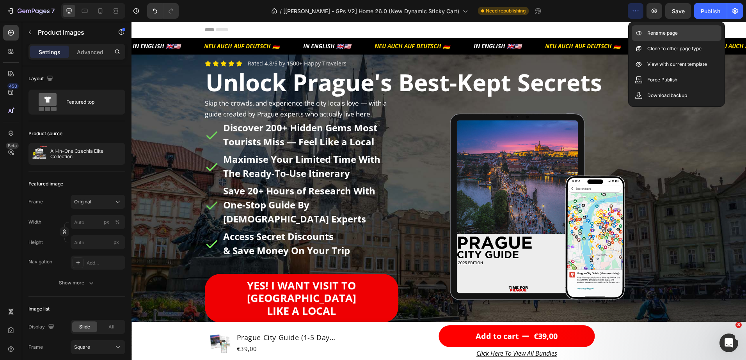
click at [656, 32] on p "Rename page" at bounding box center [662, 33] width 30 height 8
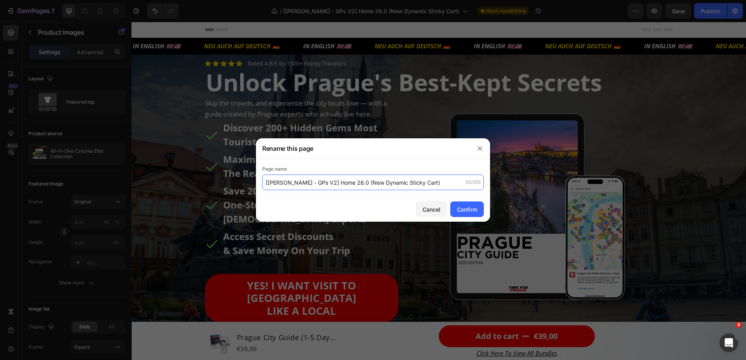
click at [314, 184] on input "[[PERSON_NAME] - GPs V2] Home 26.0 (New Dynamic Sticky Cart)" at bounding box center [373, 183] width 222 height 16
drag, startPoint x: 315, startPoint y: 183, endPoint x: 264, endPoint y: 185, distance: 50.4
click at [255, 187] on div "Rename this page Page name [[PERSON_NAME] - GPs V2] Home 26.0 (New Dynamic Stic…" at bounding box center [373, 180] width 746 height 360
type input "Home 26.0 (New Dynamic Sticky Cart)"
click at [473, 209] on div "Confirm" at bounding box center [467, 210] width 20 height 8
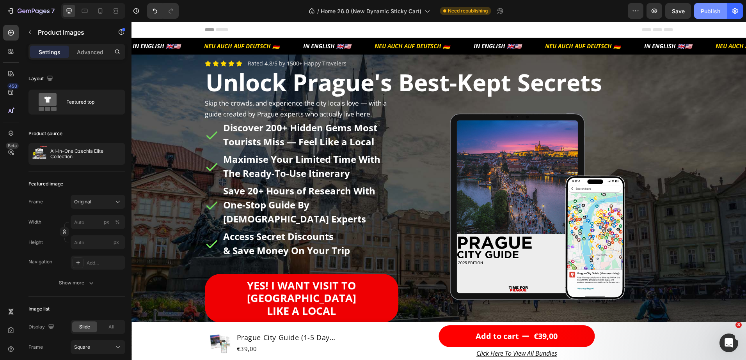
click at [710, 11] on div "Publish" at bounding box center [710, 11] width 20 height 8
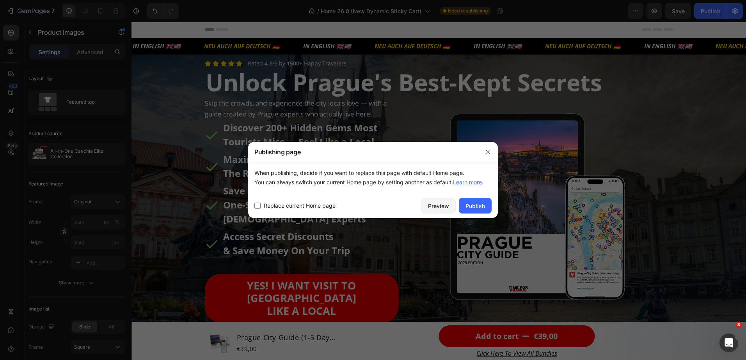
drag, startPoint x: 294, startPoint y: 211, endPoint x: 300, endPoint y: 209, distance: 5.8
click at [294, 211] on div "Replace current Home page Preview Publish" at bounding box center [373, 205] width 250 height 25
click at [313, 206] on span "Replace current Home page" at bounding box center [300, 205] width 72 height 9
checkbox input "true"
click at [486, 207] on button "Publish" at bounding box center [475, 206] width 33 height 16
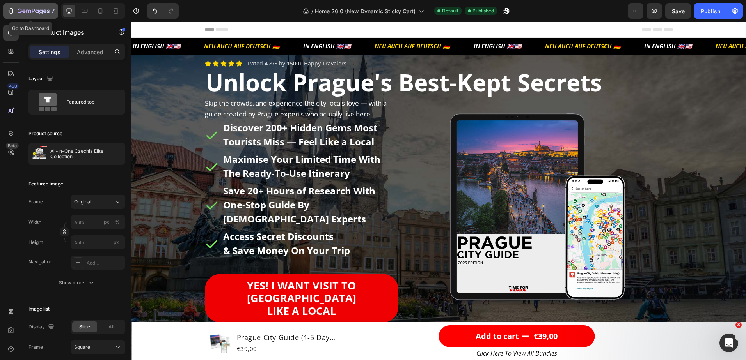
click at [17, 9] on div "7" at bounding box center [31, 10] width 48 height 9
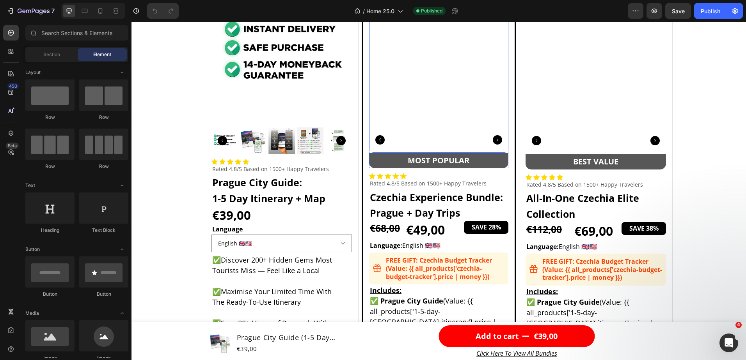
scroll to position [2613, 0]
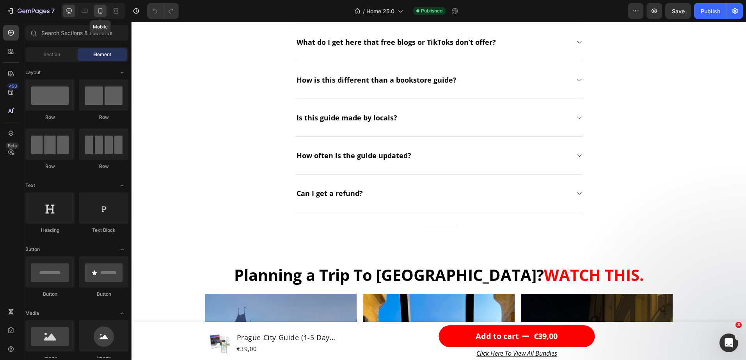
click at [101, 12] on icon at bounding box center [100, 11] width 8 height 8
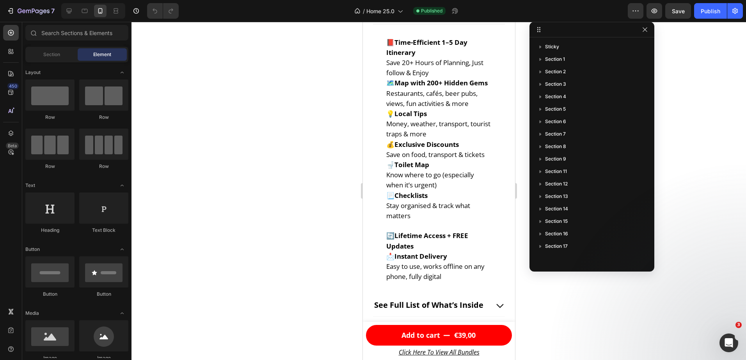
scroll to position [2017, 0]
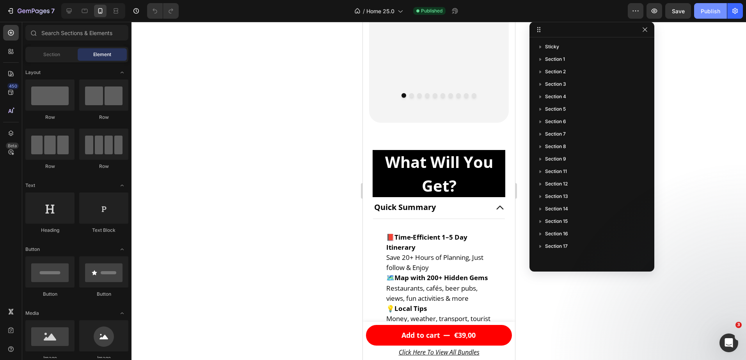
click at [715, 16] on button "Publish" at bounding box center [710, 11] width 33 height 16
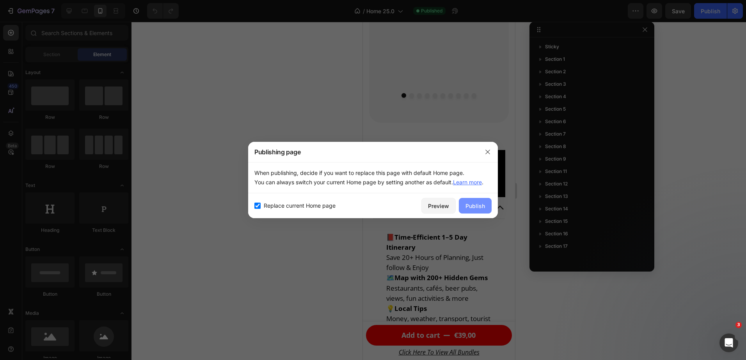
click at [479, 207] on div "Publish" at bounding box center [475, 206] width 20 height 8
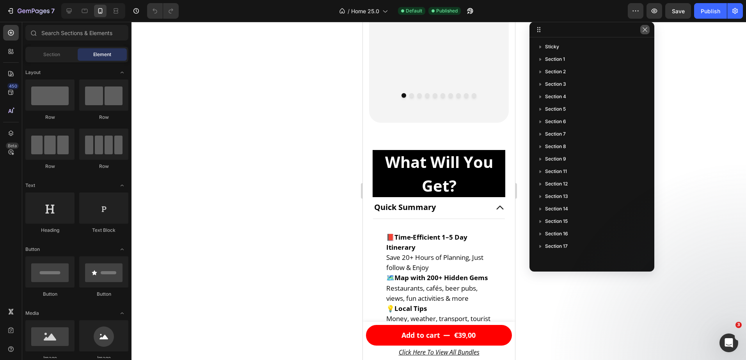
click at [646, 34] on button "button" at bounding box center [644, 29] width 9 height 9
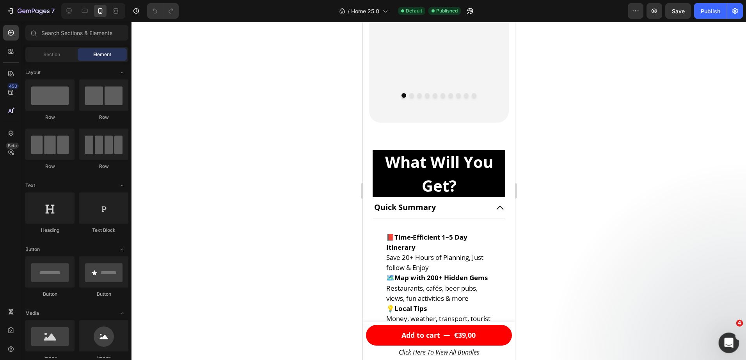
click at [734, 349] on div "Open Intercom Messenger" at bounding box center [727, 342] width 19 height 19
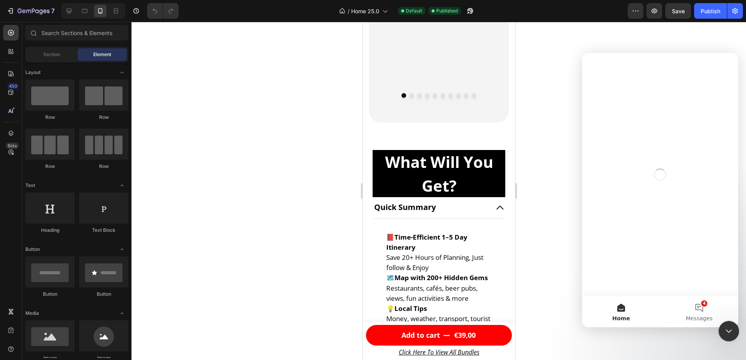
scroll to position [0, 0]
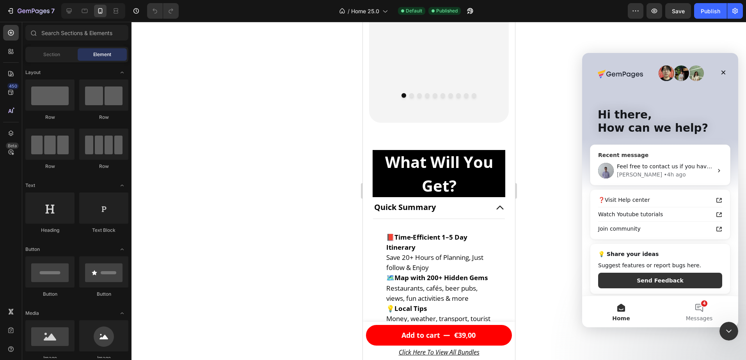
click at [661, 168] on span "Feel free to contact us if you have any other questions." at bounding box center [692, 166] width 151 height 6
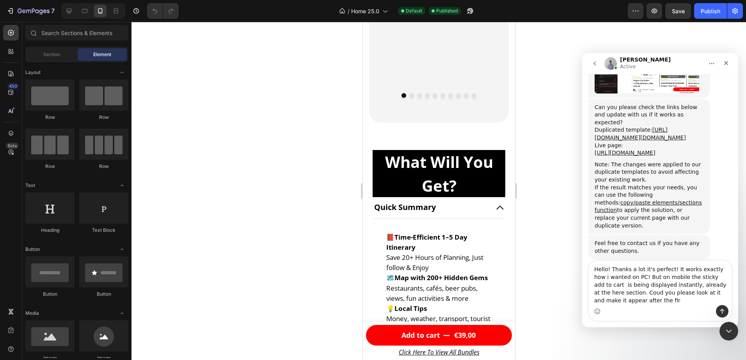
scroll to position [1758, 0]
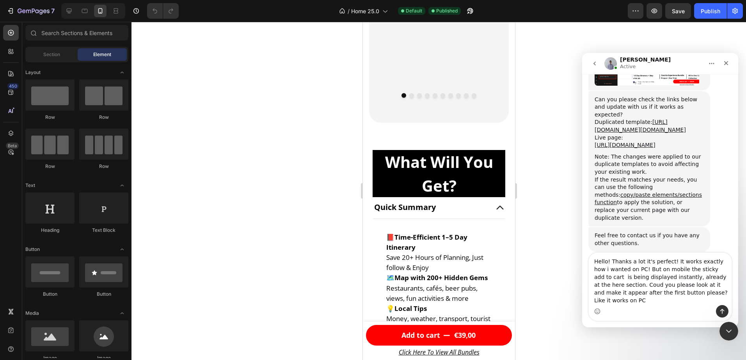
type textarea "Hello! Thanks a lot it's perfect! It works exactly how i wanted on PC! But on m…"
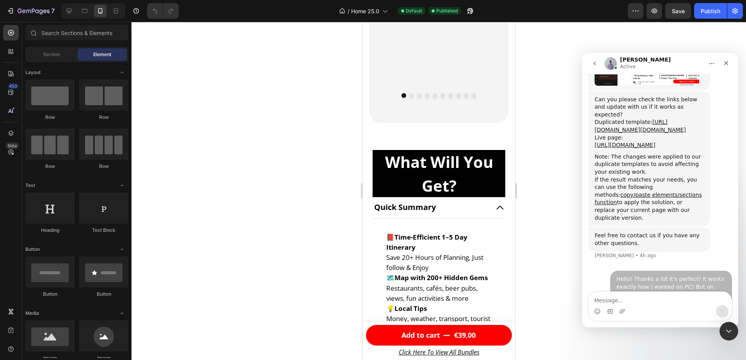
scroll to position [1788, 0]
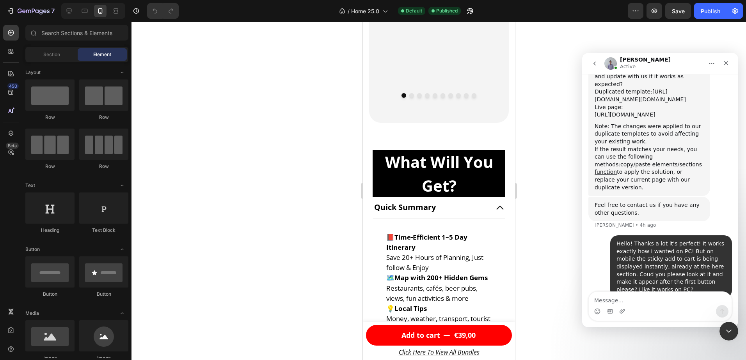
drag, startPoint x: 641, startPoint y: 303, endPoint x: 491, endPoint y: 380, distance: 169.0
click at [631, 301] on textarea "Message…" at bounding box center [660, 298] width 143 height 13
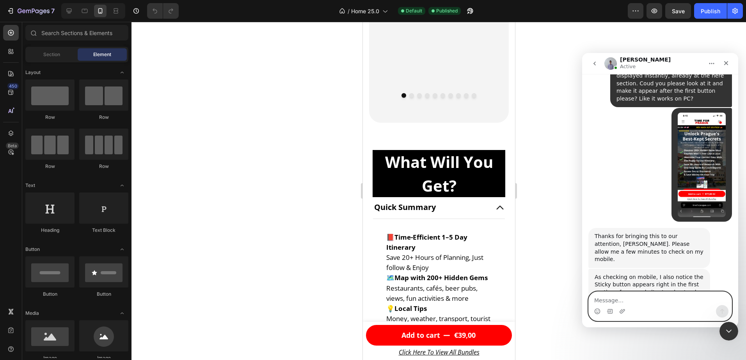
scroll to position [1997, 0]
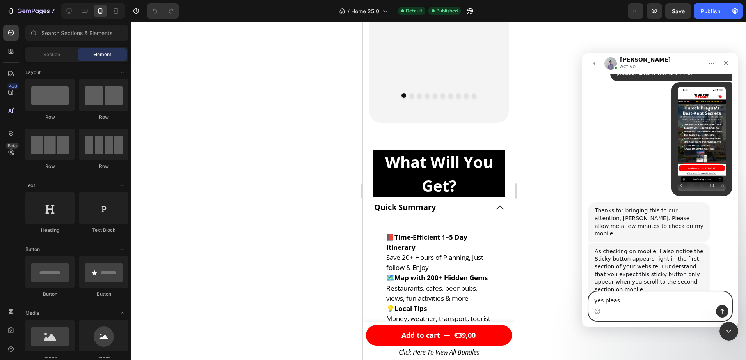
type textarea "yes please"
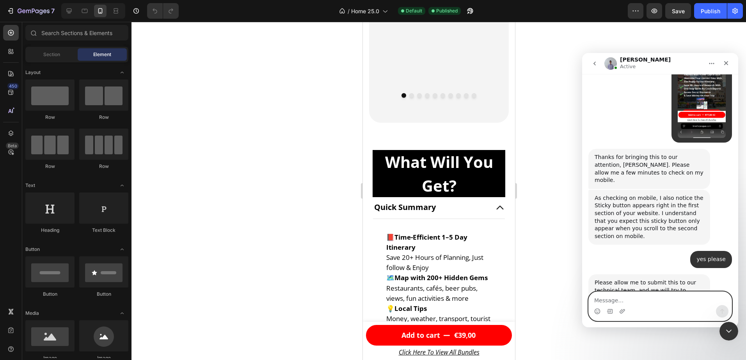
scroll to position [2074, 0]
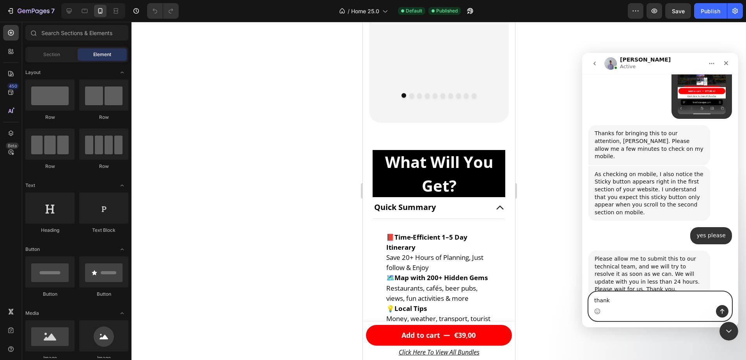
type textarea "thanks"
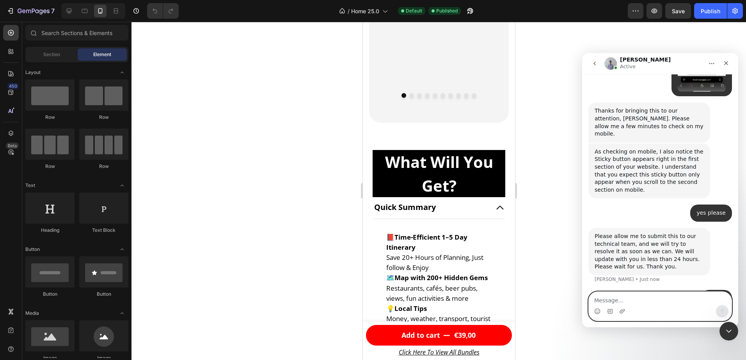
scroll to position [2097, 0]
